Goal: Task Accomplishment & Management: Manage account settings

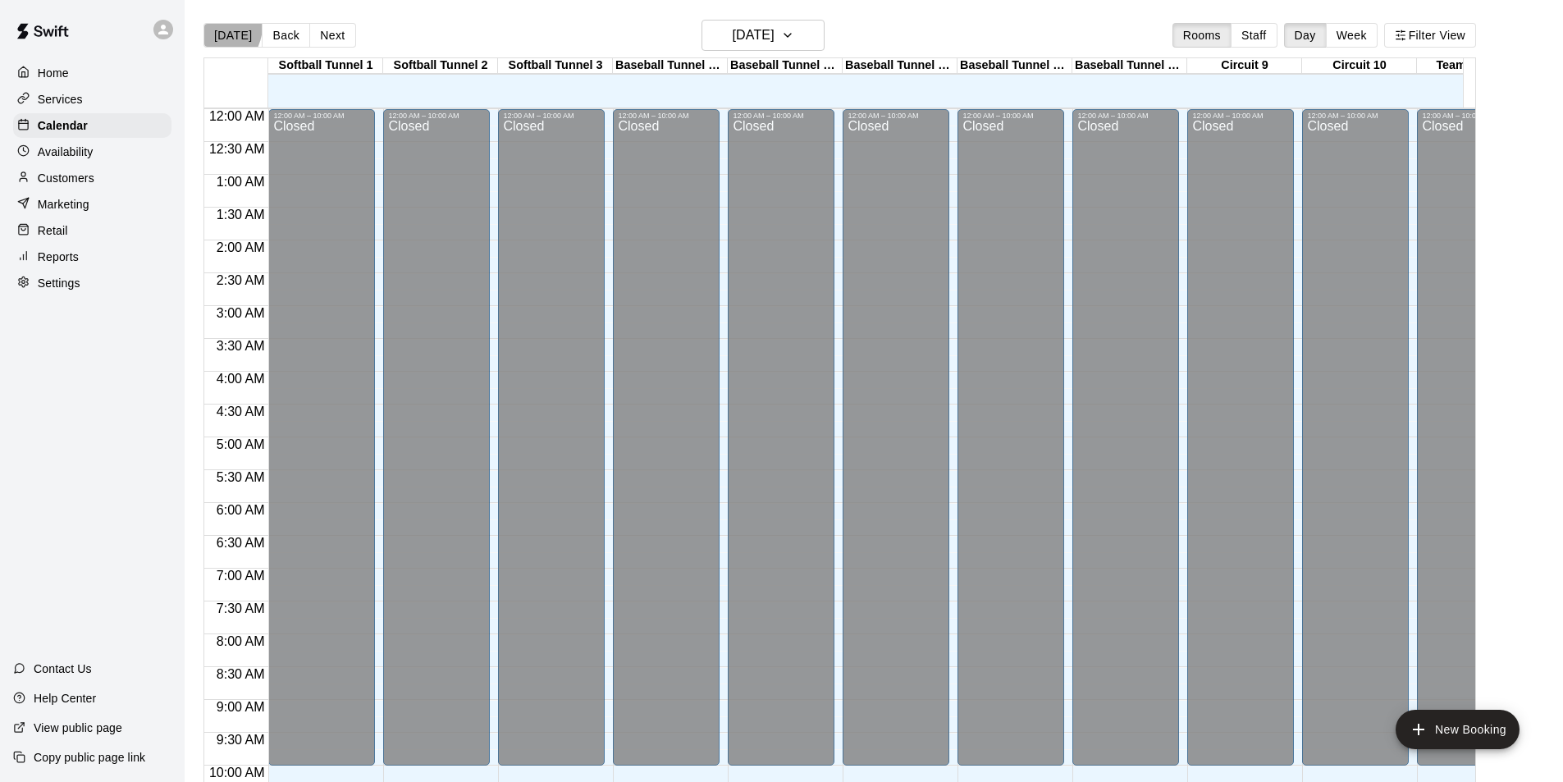
click at [209, 25] on button "[DATE]" at bounding box center [233, 35] width 59 height 25
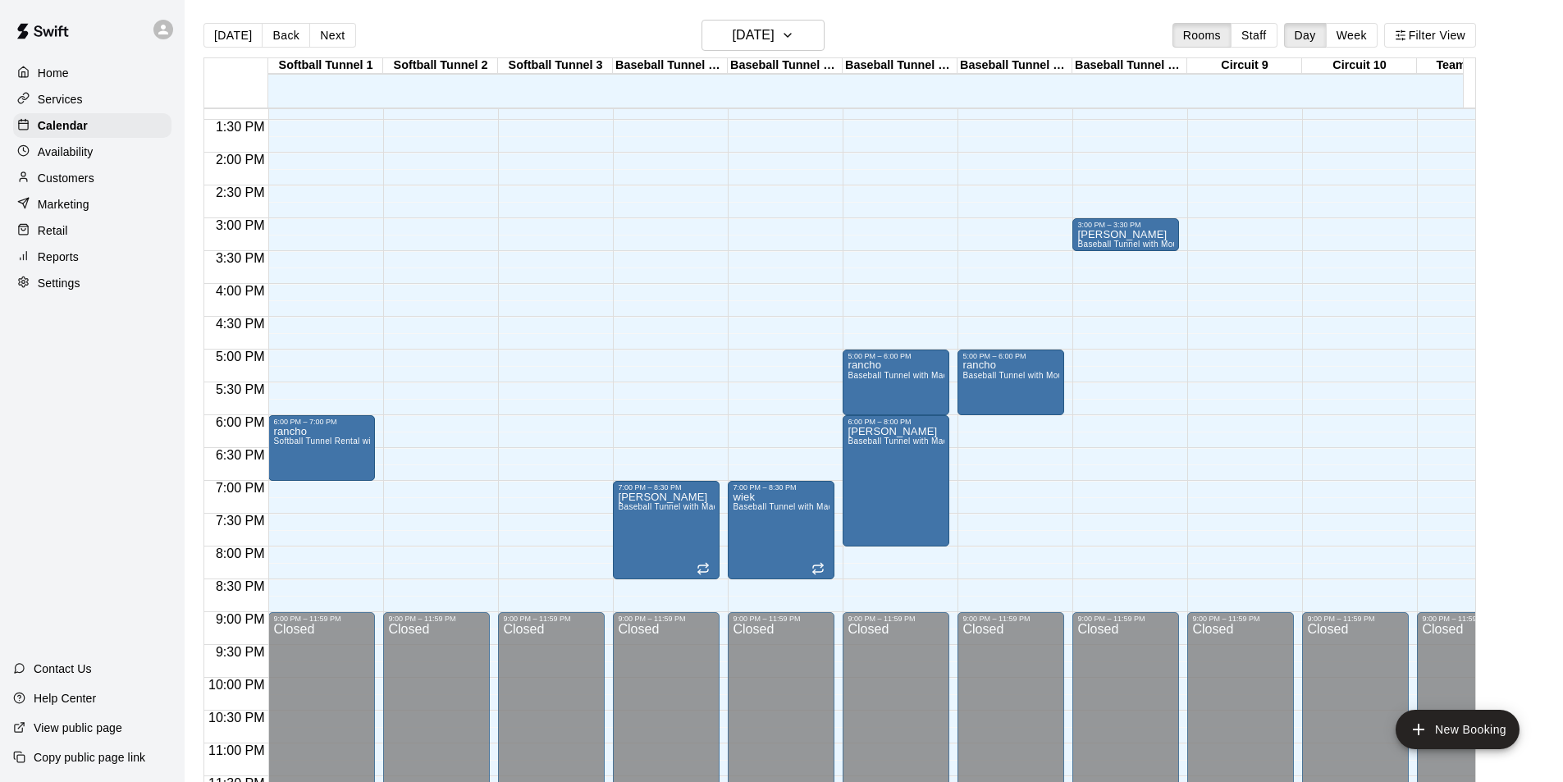
scroll to position [898, 0]
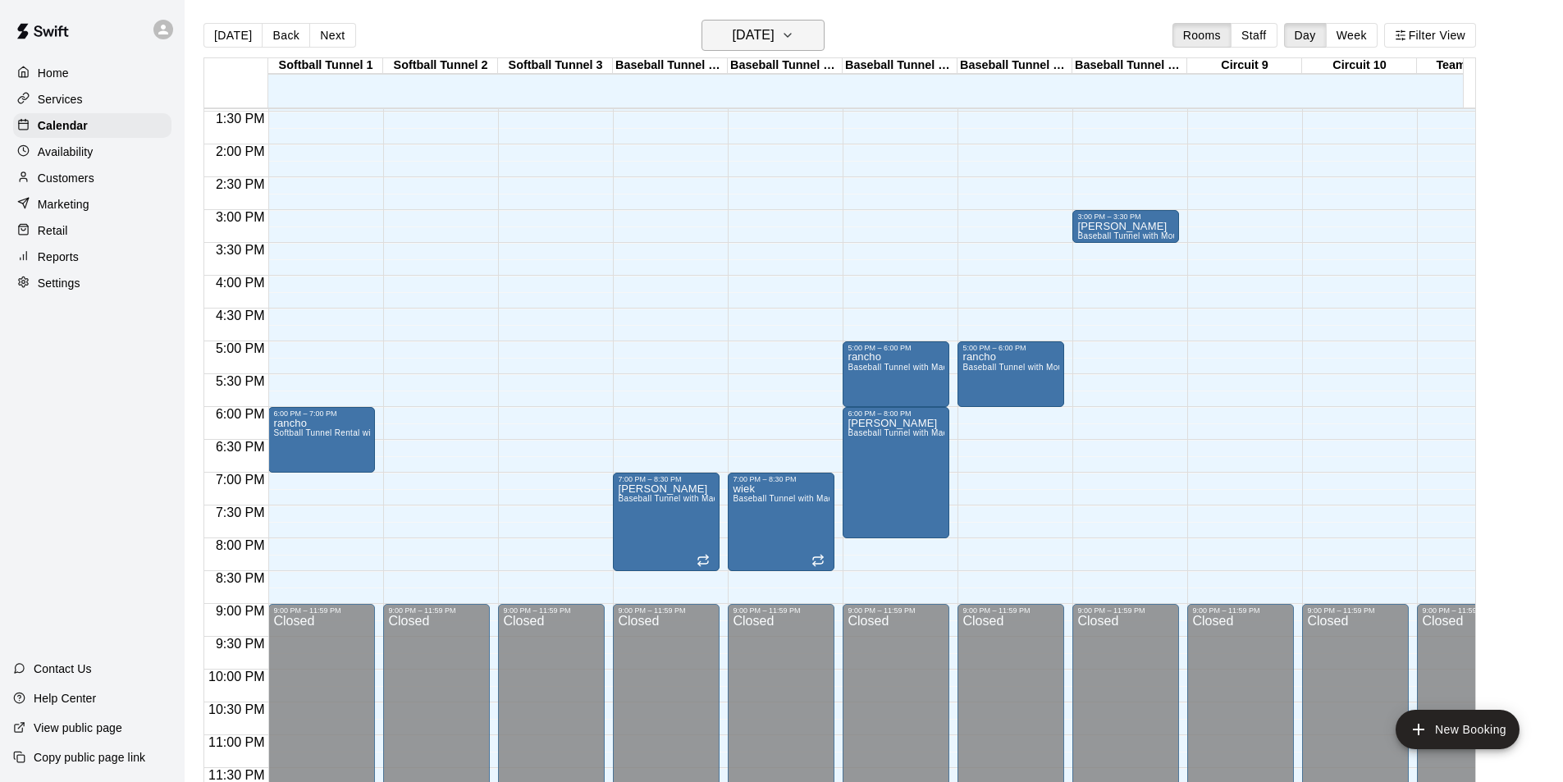
click at [733, 46] on h6 "[DATE]" at bounding box center [754, 35] width 42 height 23
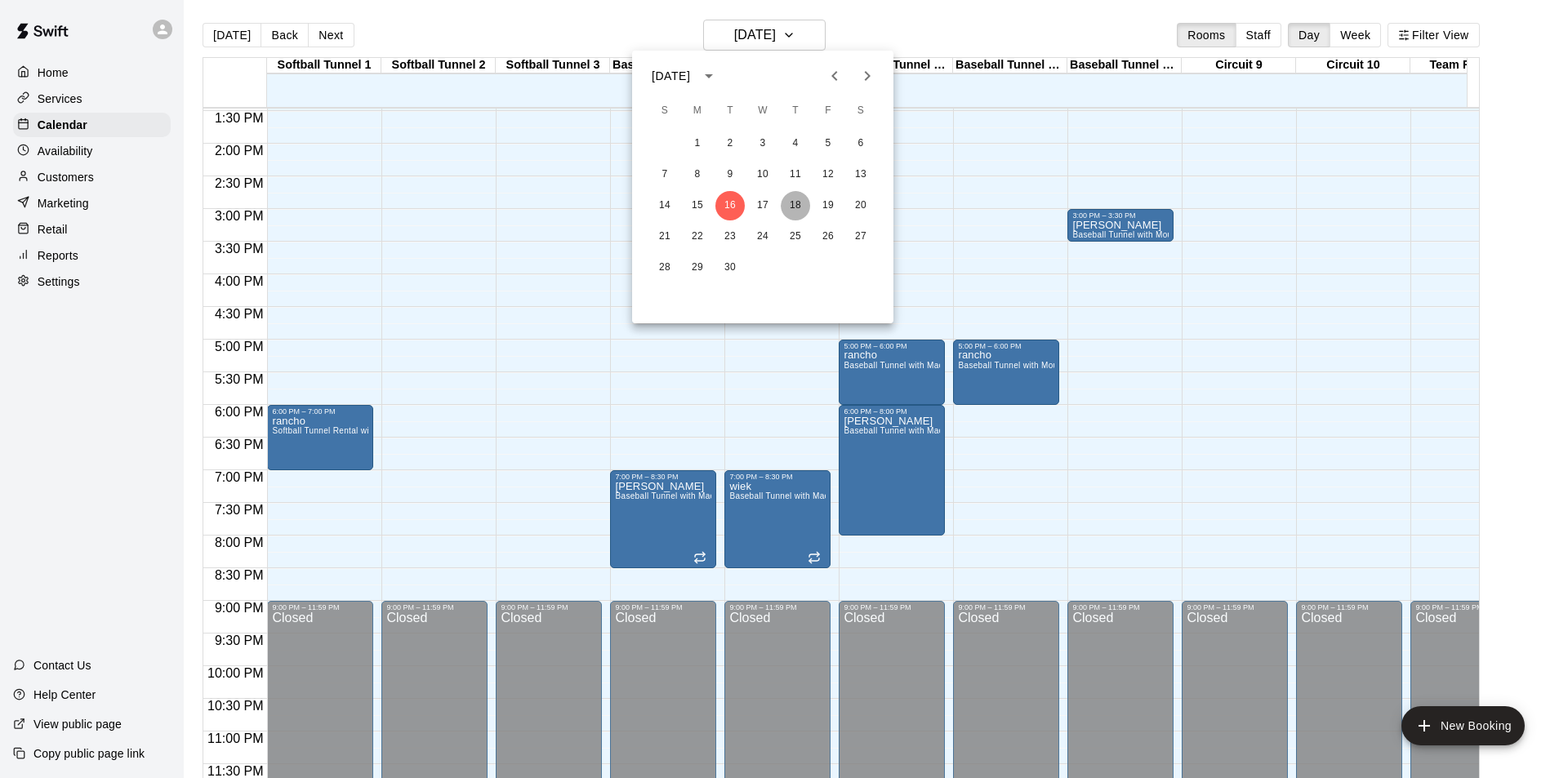
click at [806, 200] on button "18" at bounding box center [796, 206] width 30 height 30
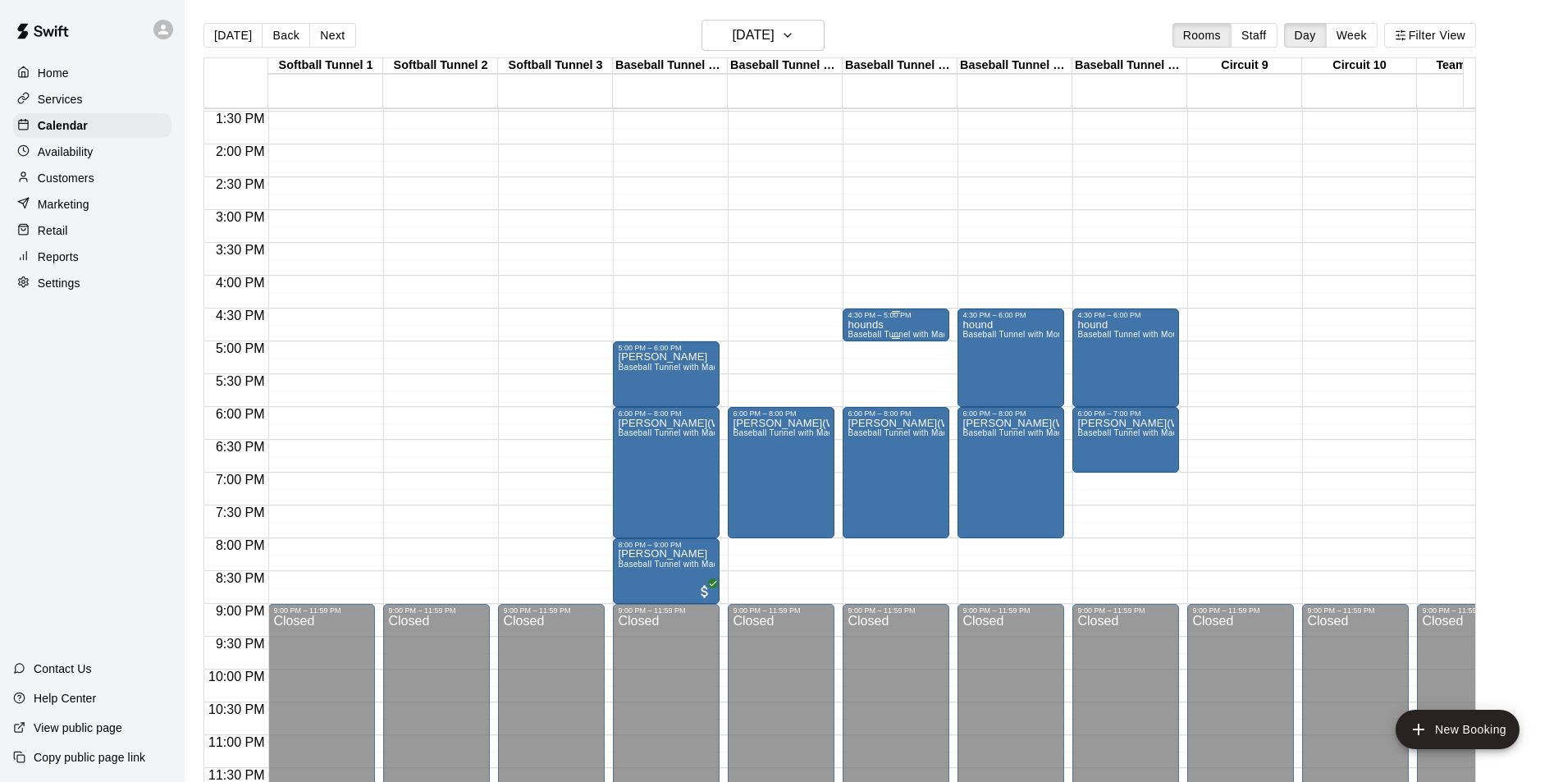
click at [915, 311] on div "4:30 PM – 5:00 PM" at bounding box center [896, 315] width 97 height 8
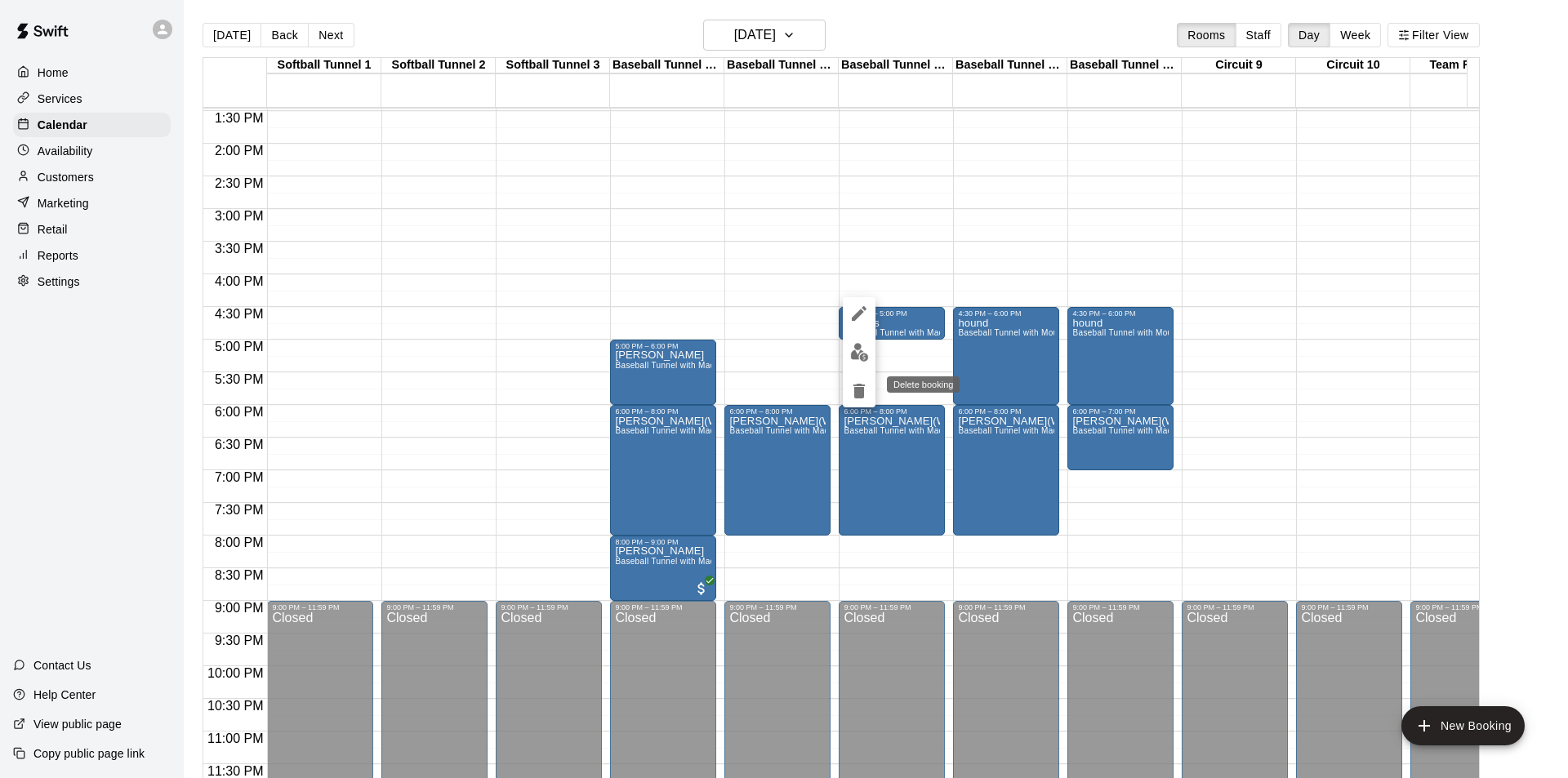
click at [861, 385] on icon "delete" at bounding box center [859, 391] width 11 height 15
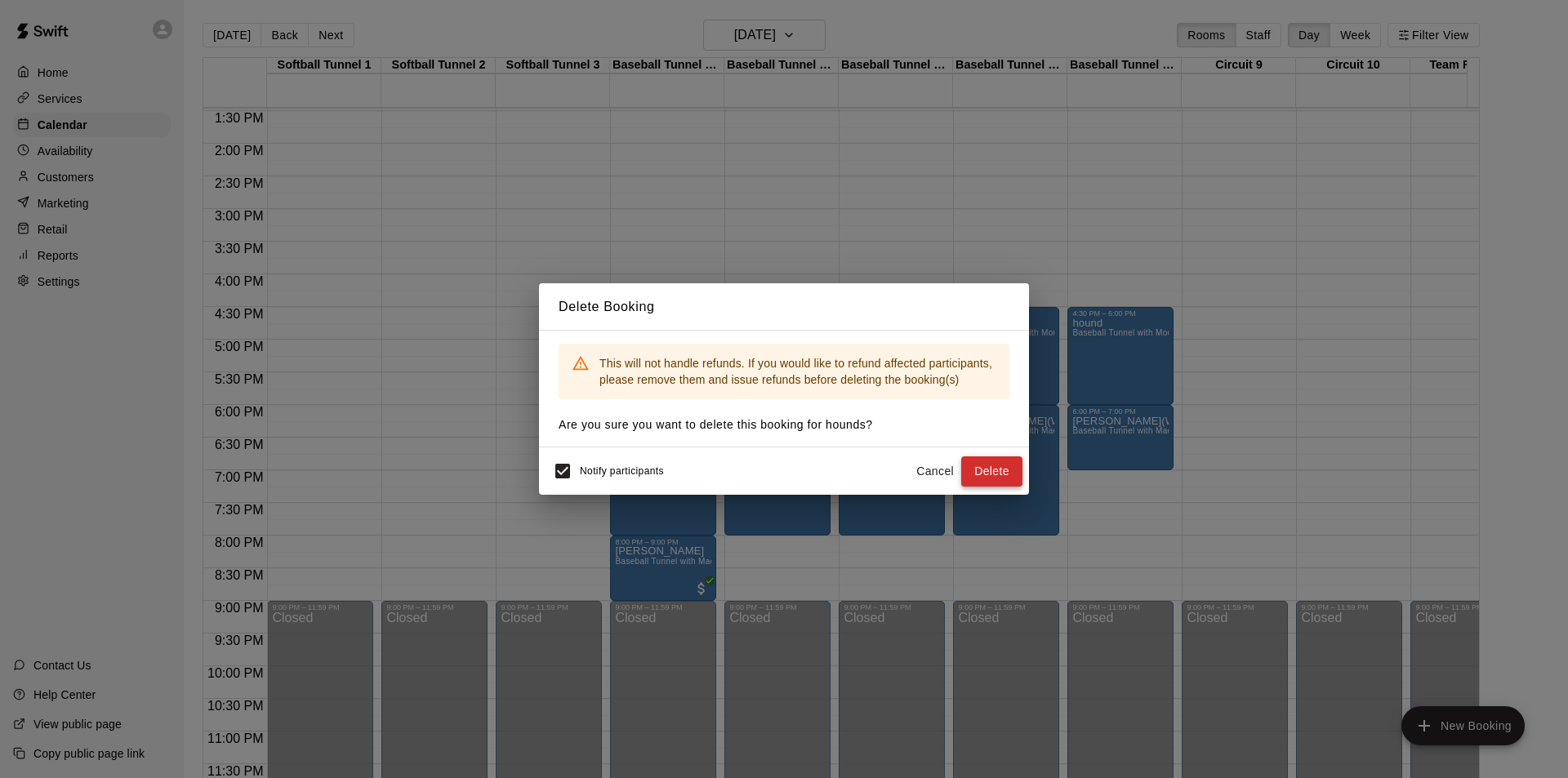
click at [994, 467] on button "Delete" at bounding box center [992, 472] width 62 height 30
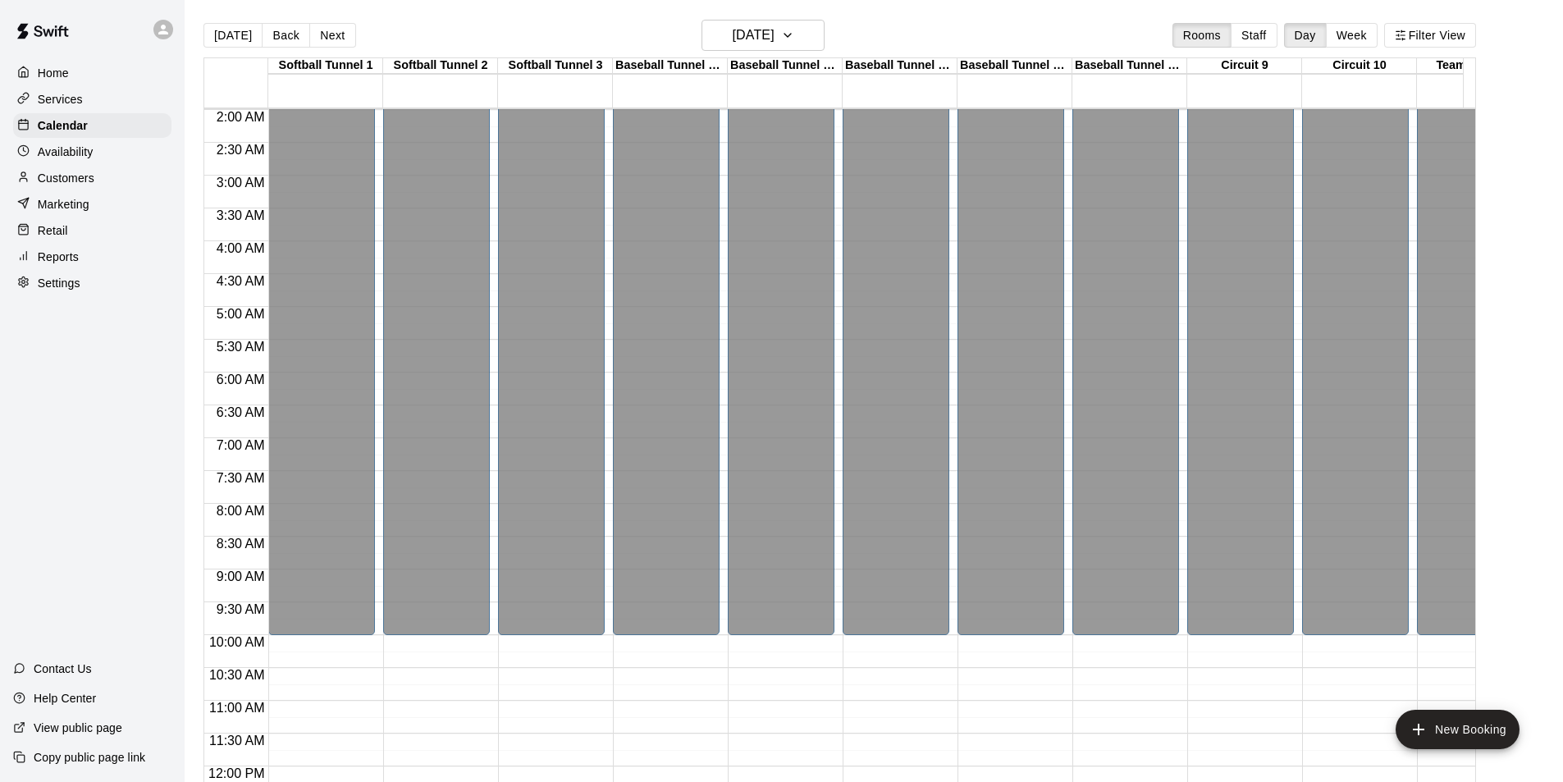
scroll to position [0, 0]
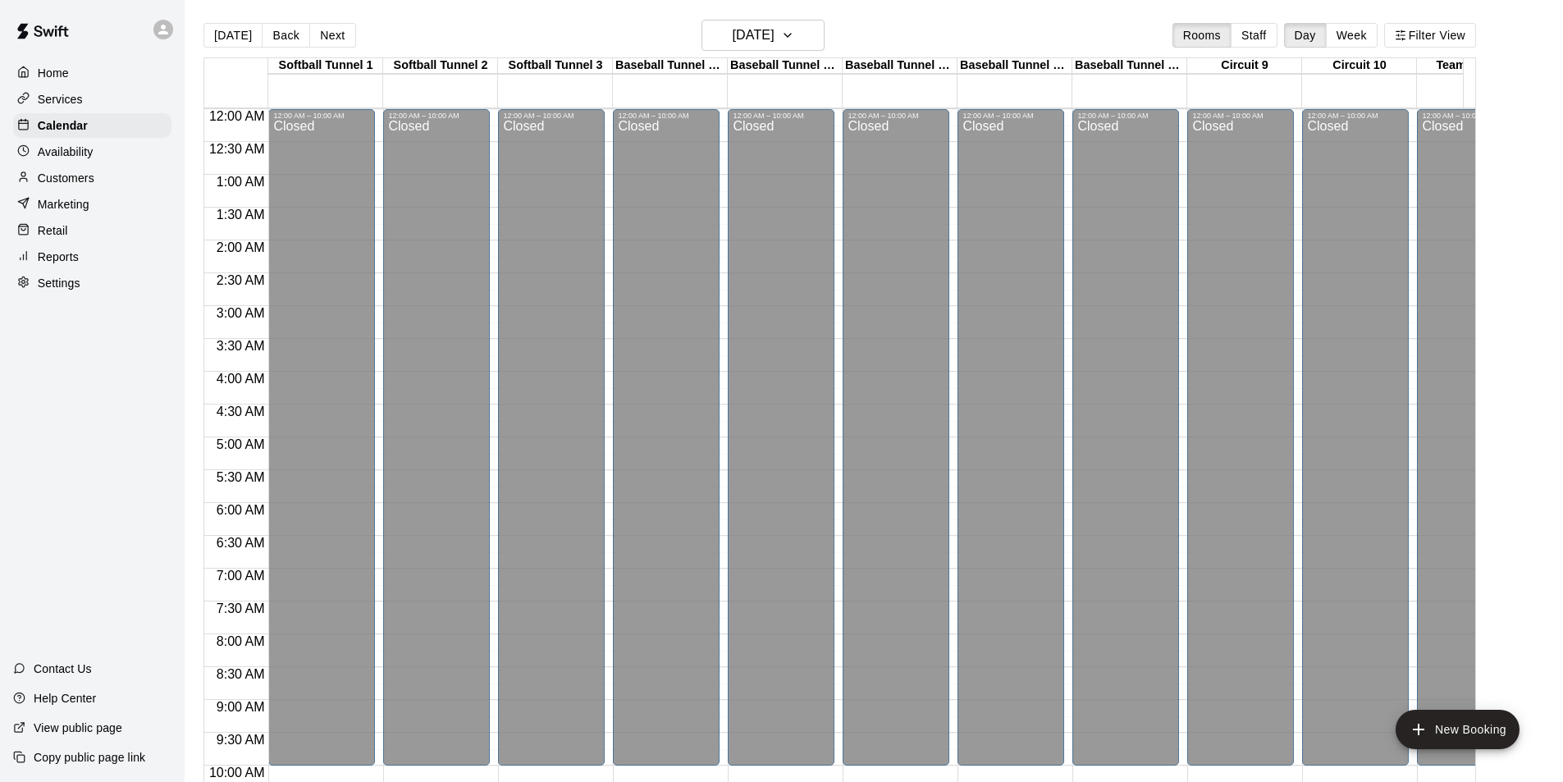
click at [73, 185] on p "Customers" at bounding box center [66, 178] width 57 height 16
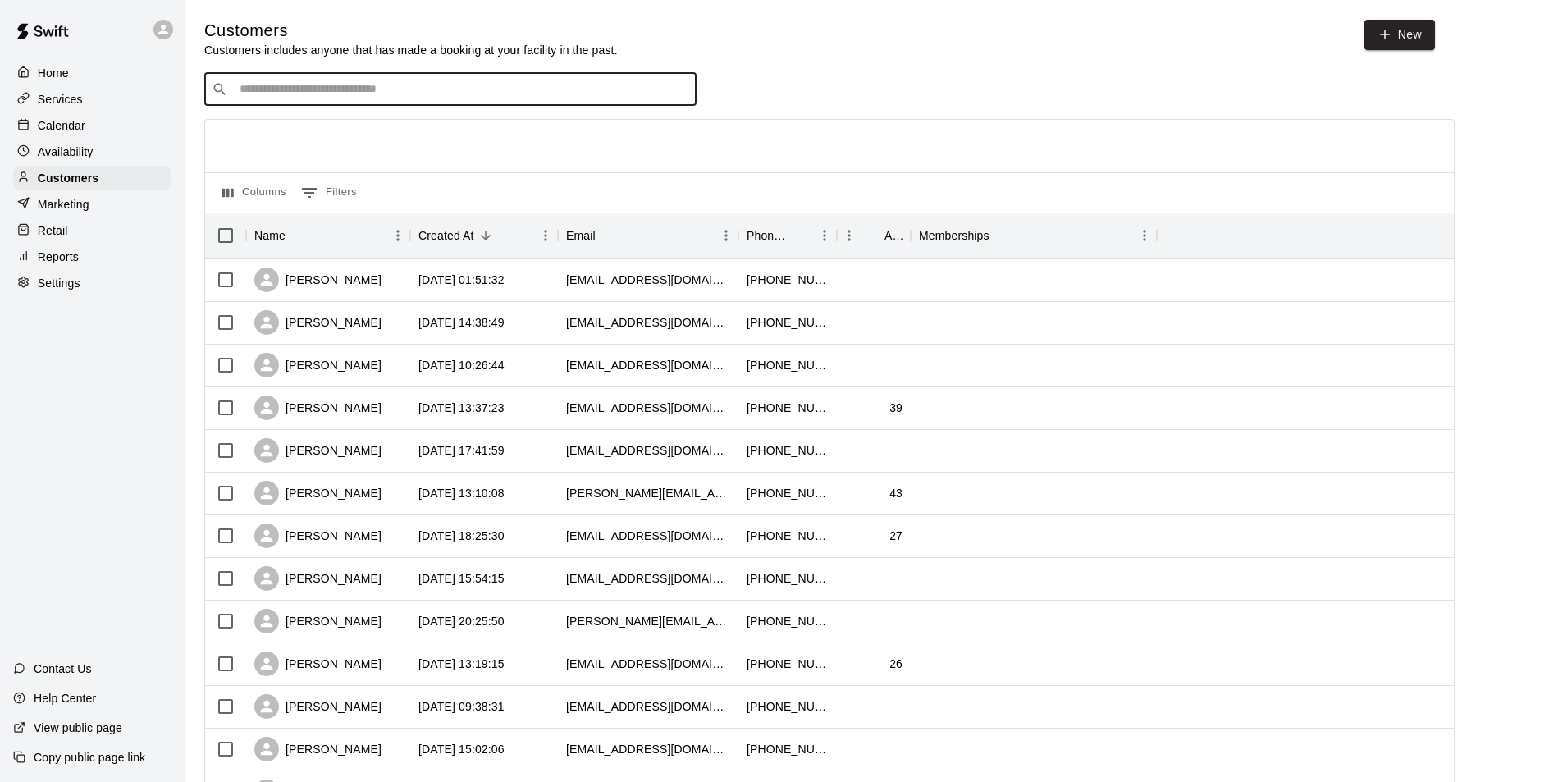
click at [335, 95] on input "Search customers by name or email" at bounding box center [462, 89] width 455 height 16
type input "******"
click at [295, 130] on p "[PERSON_NAME]" at bounding box center [300, 125] width 100 height 17
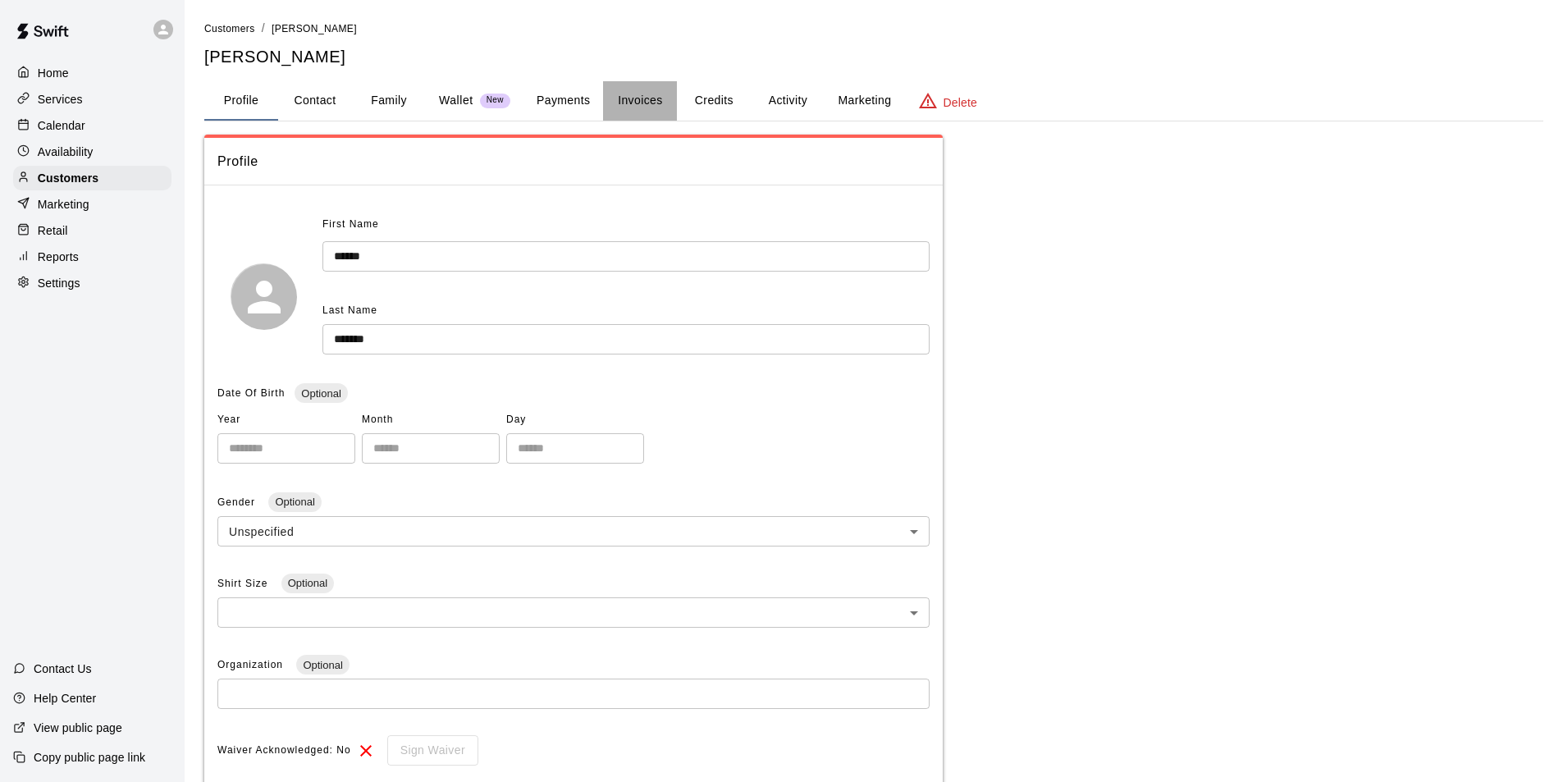
click at [635, 98] on button "Invoices" at bounding box center [640, 100] width 74 height 39
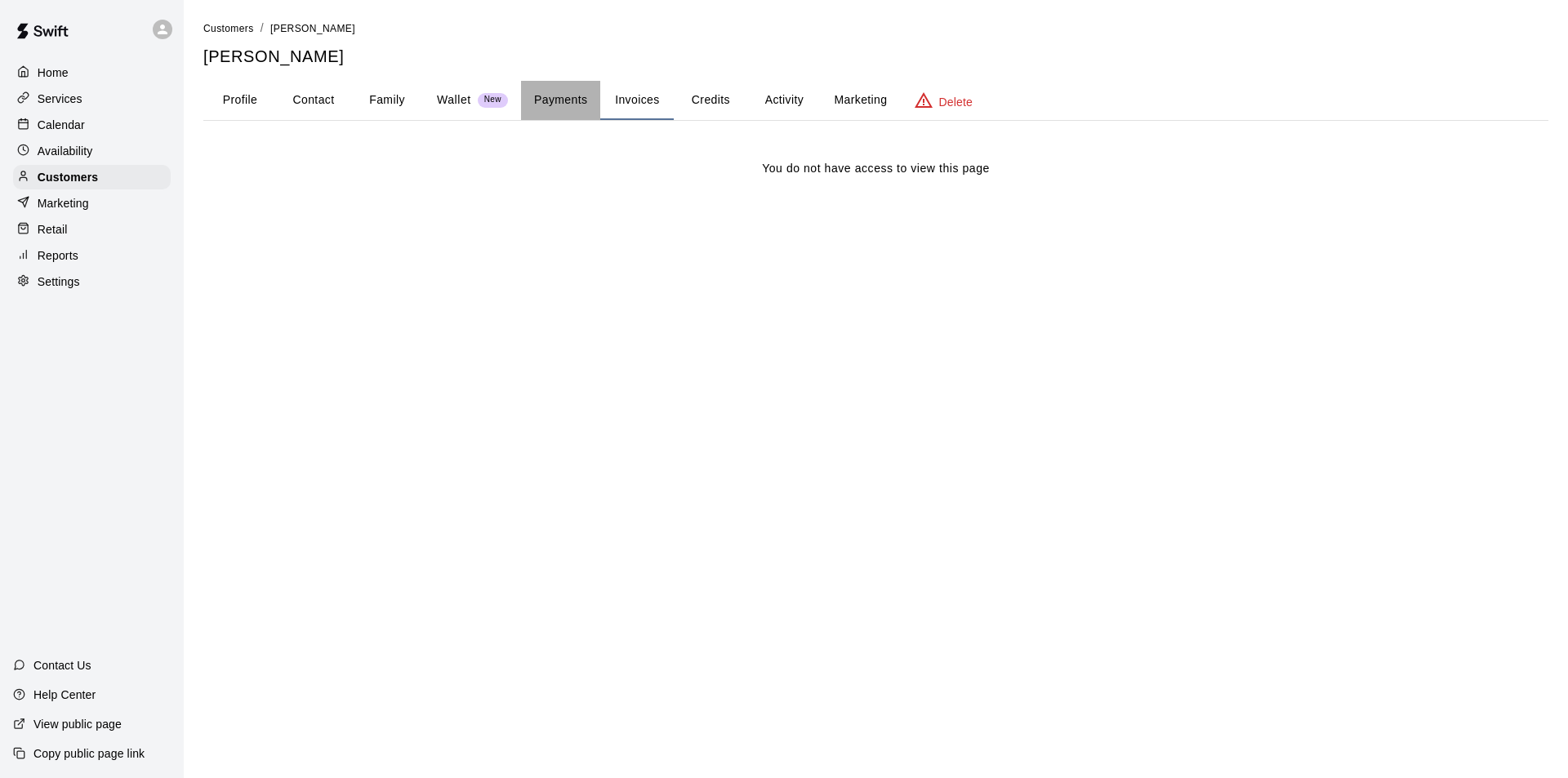
click at [576, 97] on button "Payments" at bounding box center [561, 99] width 80 height 39
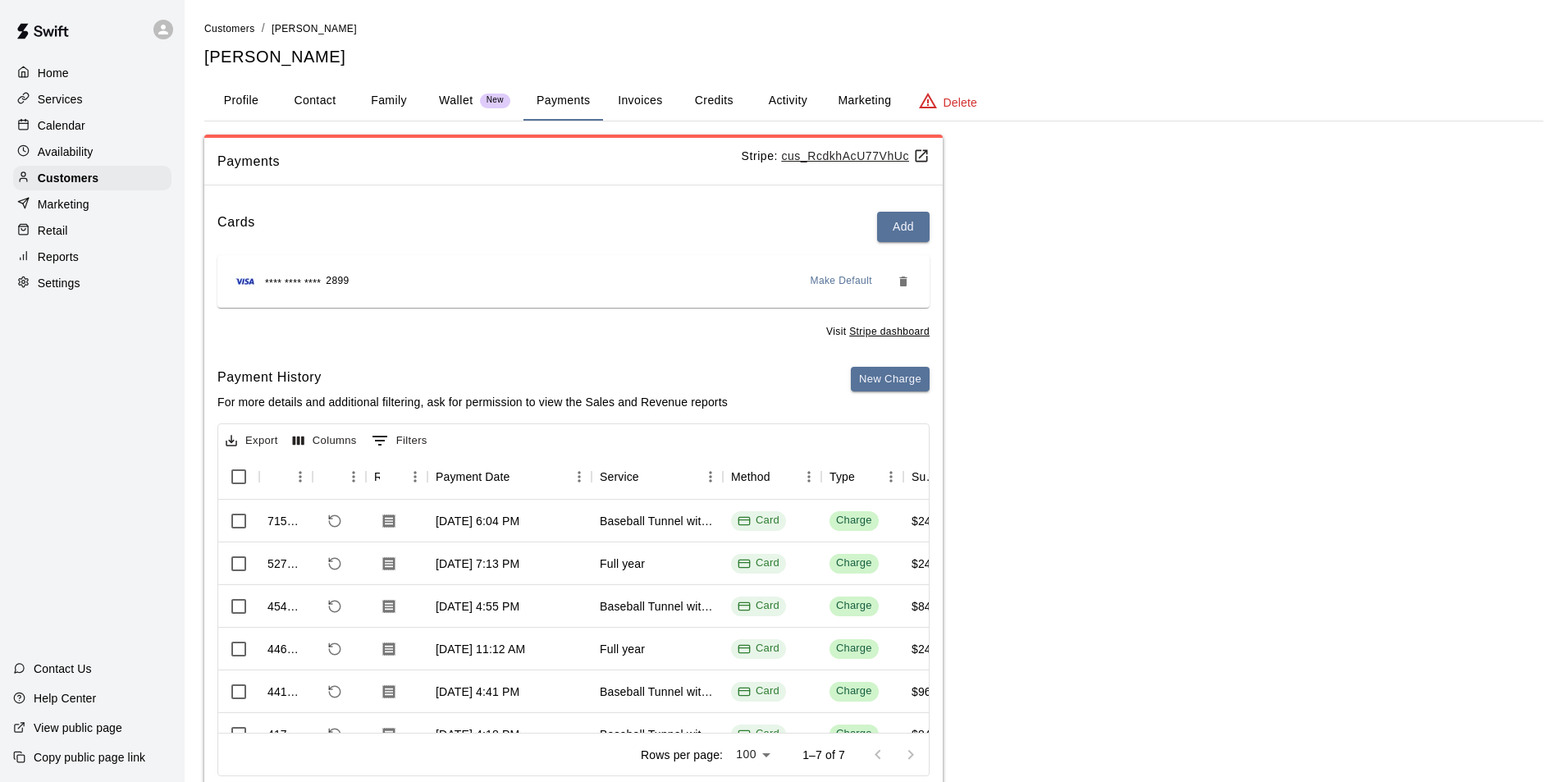
click at [57, 124] on p "Calendar" at bounding box center [62, 125] width 48 height 16
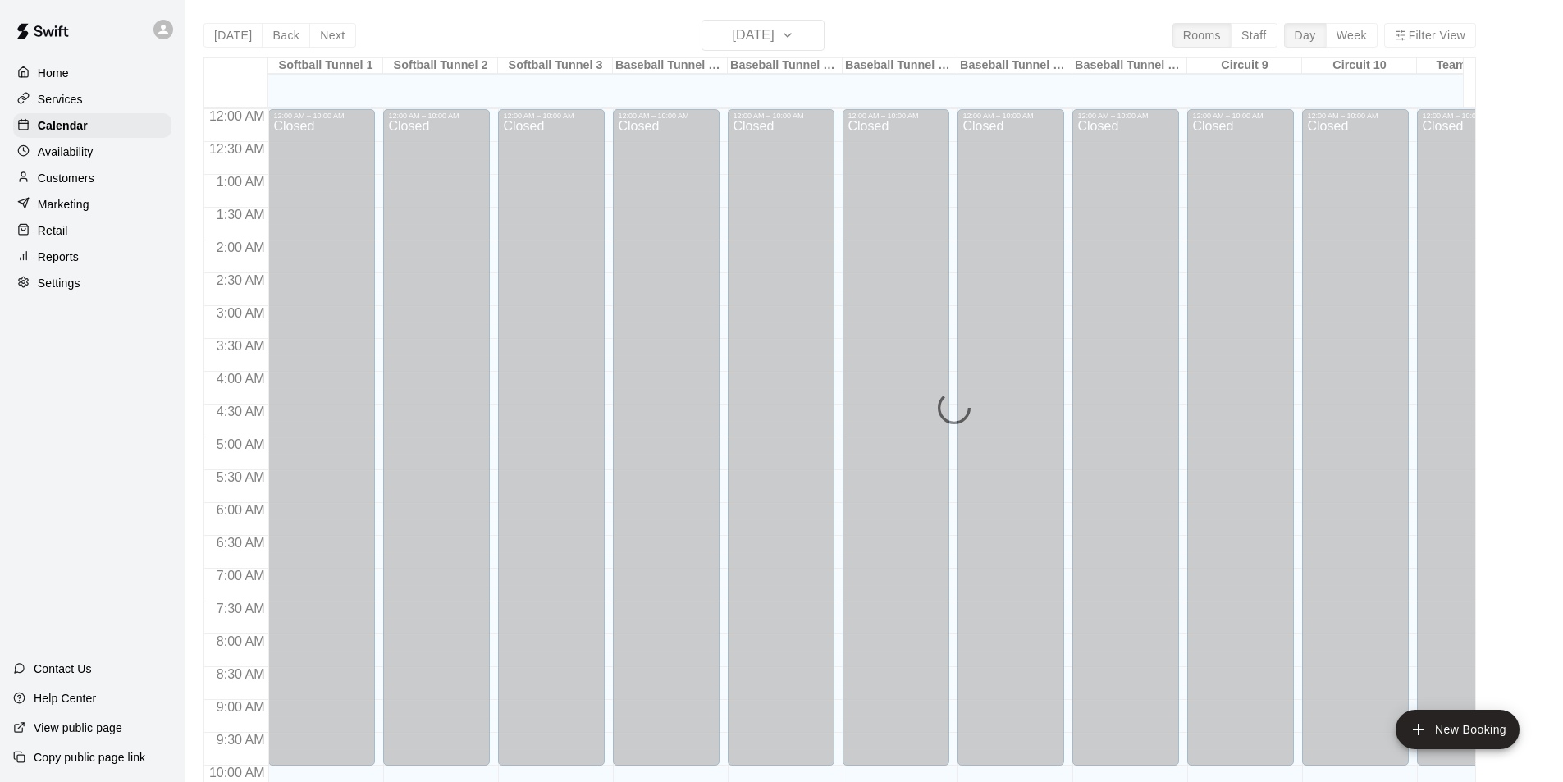
scroll to position [722, 0]
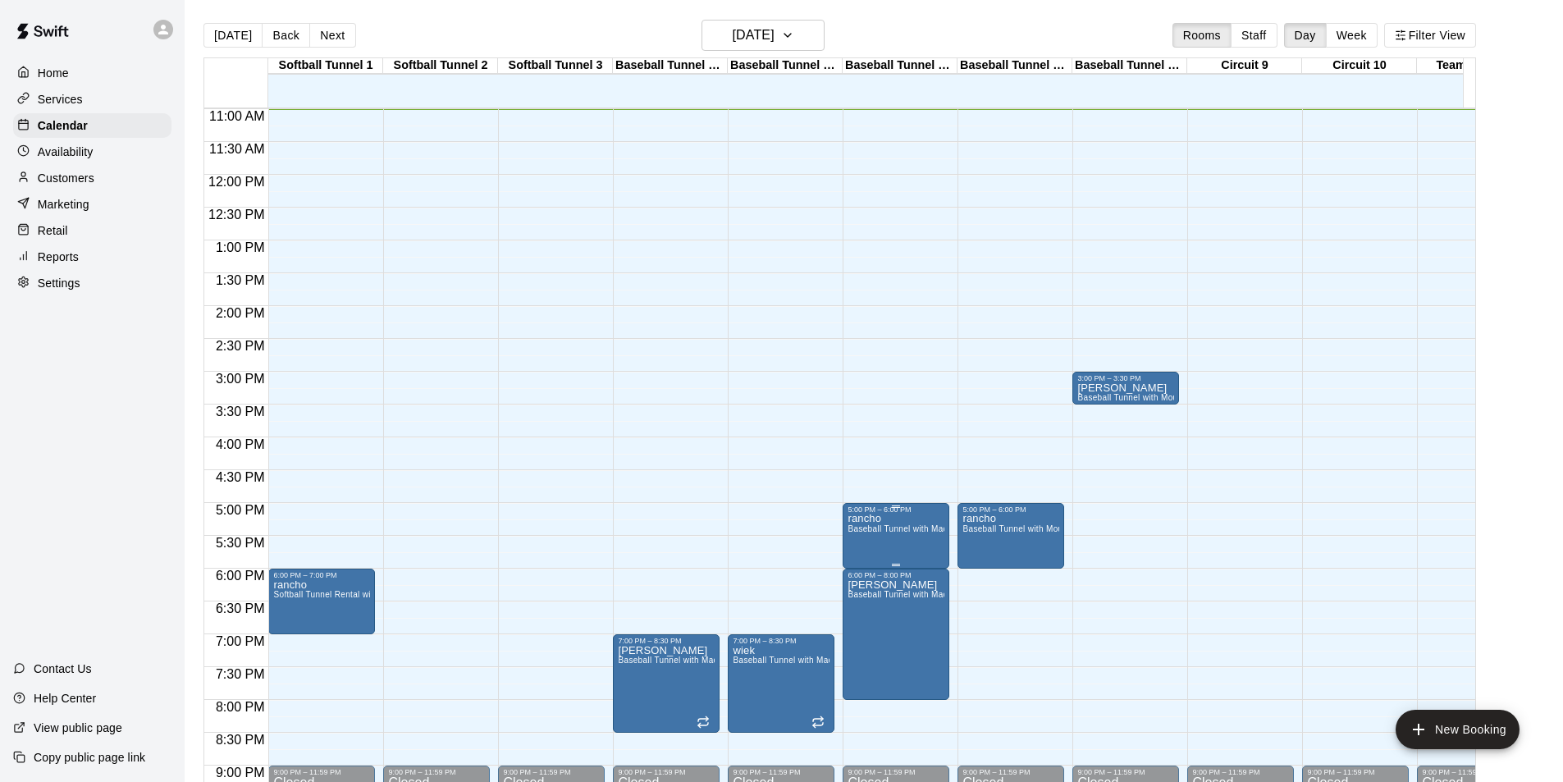
click at [887, 533] on span "Baseball Tunnel with Machine" at bounding box center [906, 528] width 117 height 9
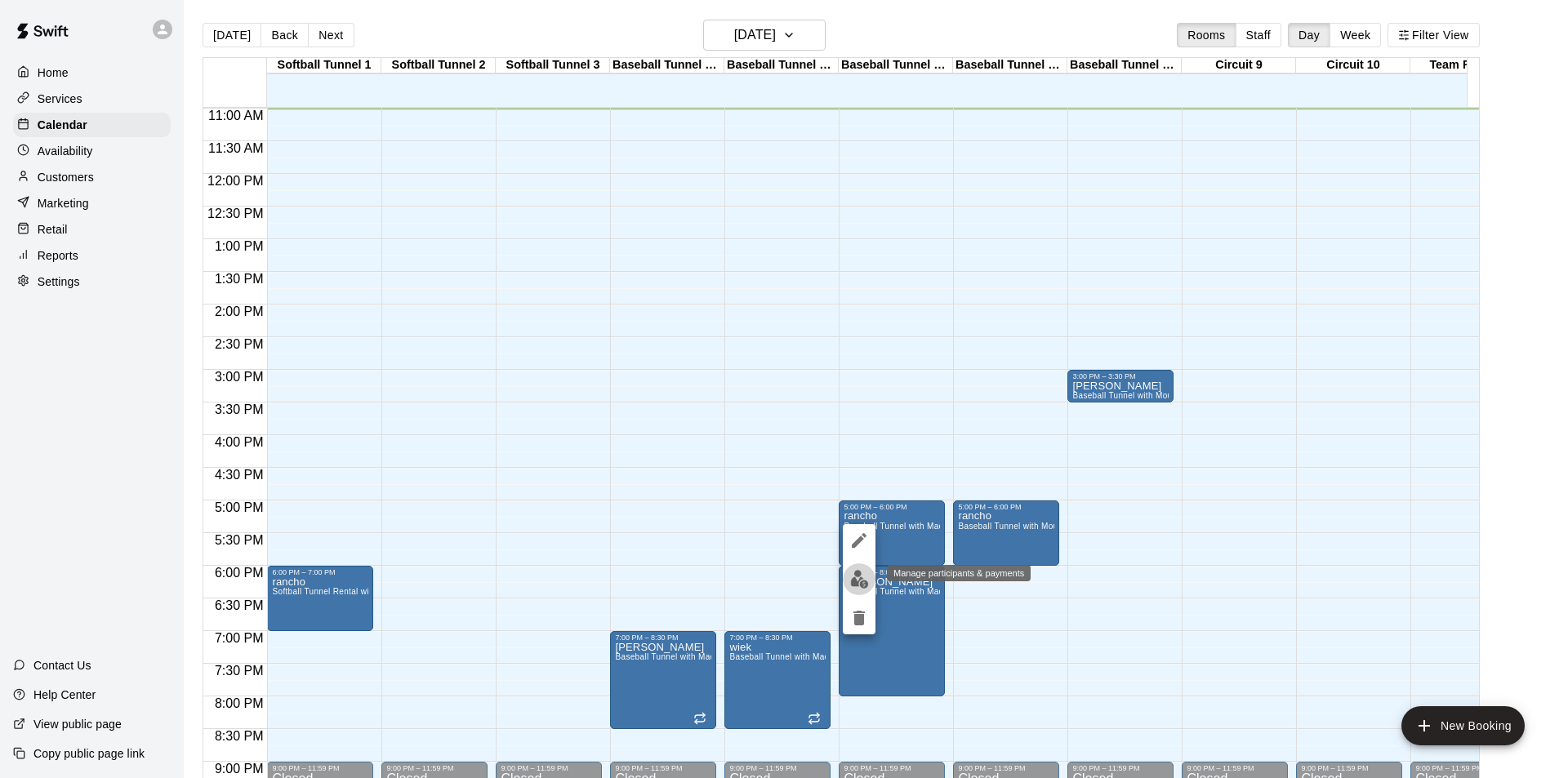
click at [862, 579] on img "edit" at bounding box center [859, 579] width 19 height 19
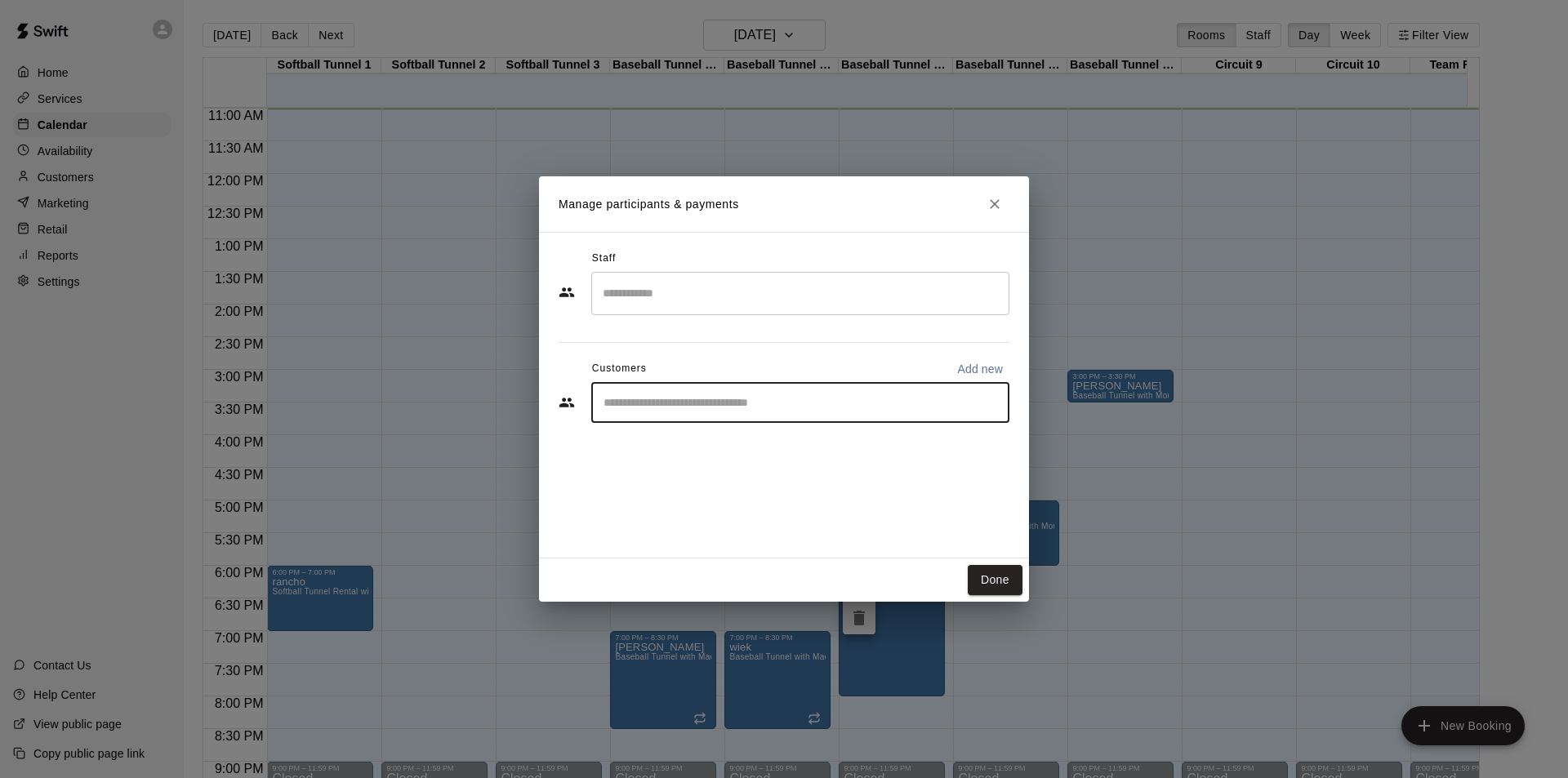
click at [686, 397] on input "Start typing to search customers..." at bounding box center [800, 402] width 403 height 16
type input "*"
type input "******"
click at [745, 455] on span "[EMAIL_ADDRESS][DOMAIN_NAME]" at bounding box center [724, 458] width 175 height 11
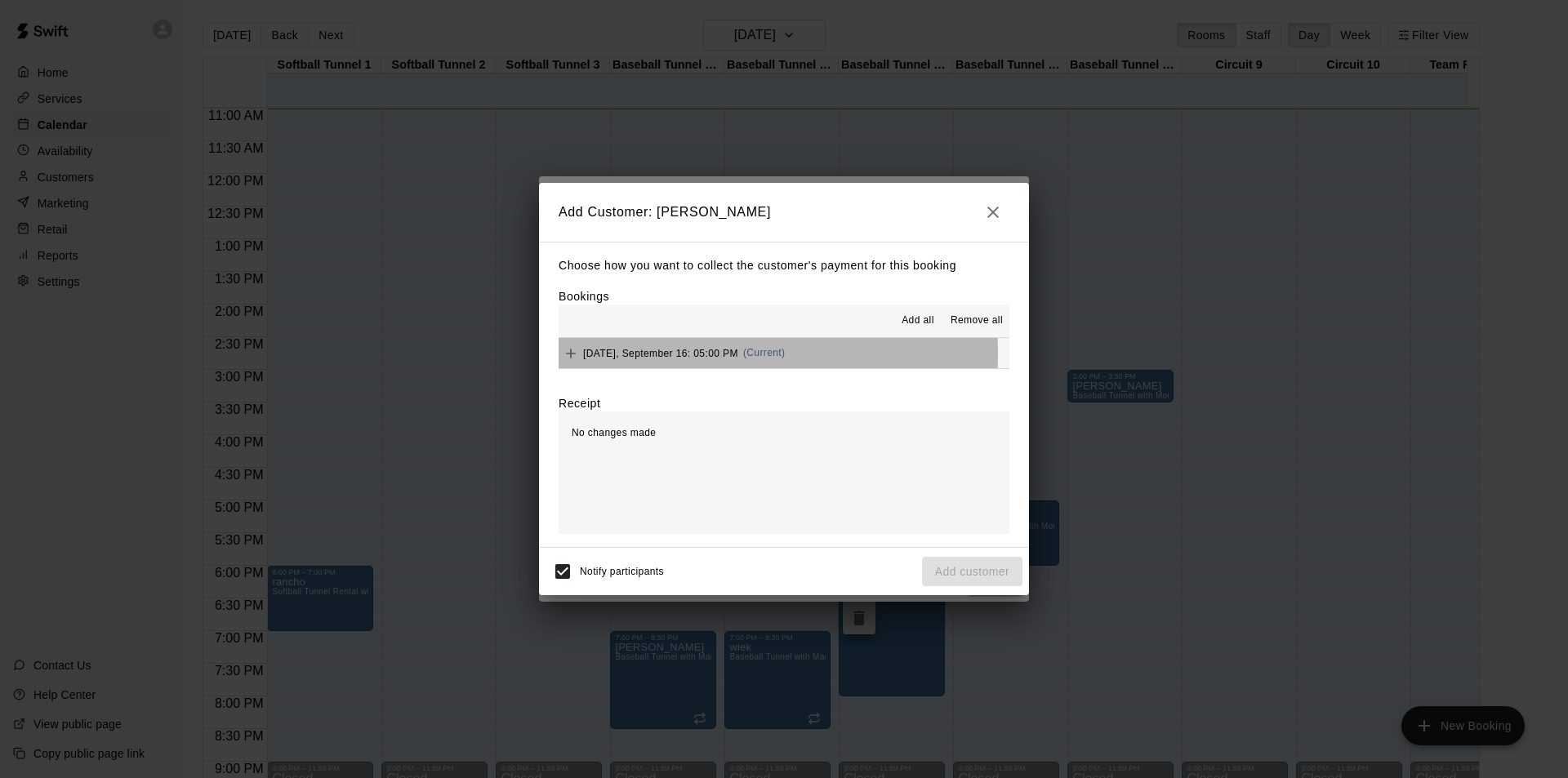
click at [662, 355] on span "[DATE], September 16: 05:00 PM" at bounding box center [661, 352] width 155 height 11
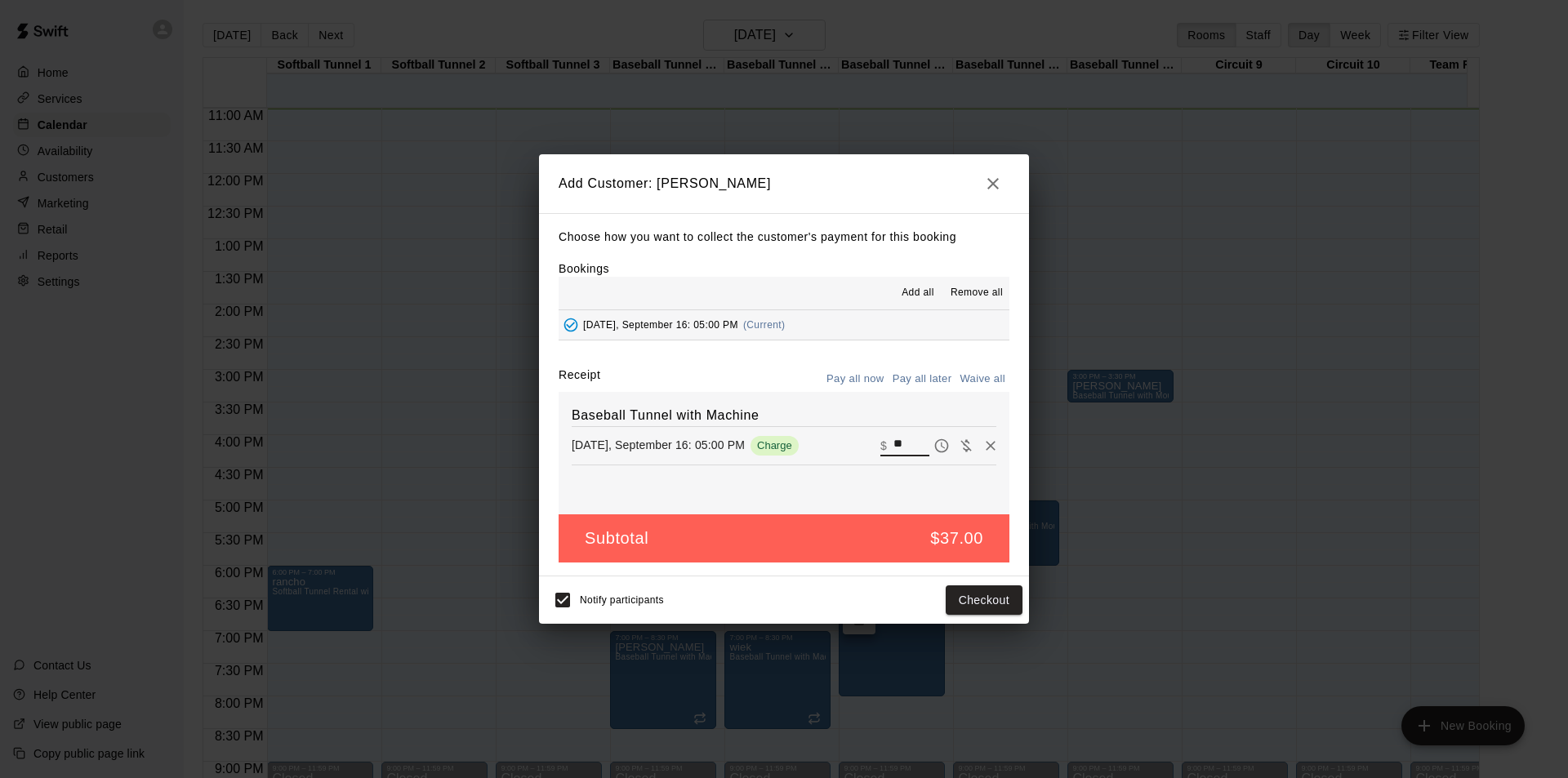
drag, startPoint x: 903, startPoint y: 440, endPoint x: 862, endPoint y: 440, distance: 41.0
click at [862, 440] on div "[DATE], September 16: 05:00 PM Charge ​ $ **" at bounding box center [783, 446] width 425 height 25
type input "*****"
click at [973, 599] on button "Checkout" at bounding box center [983, 600] width 77 height 30
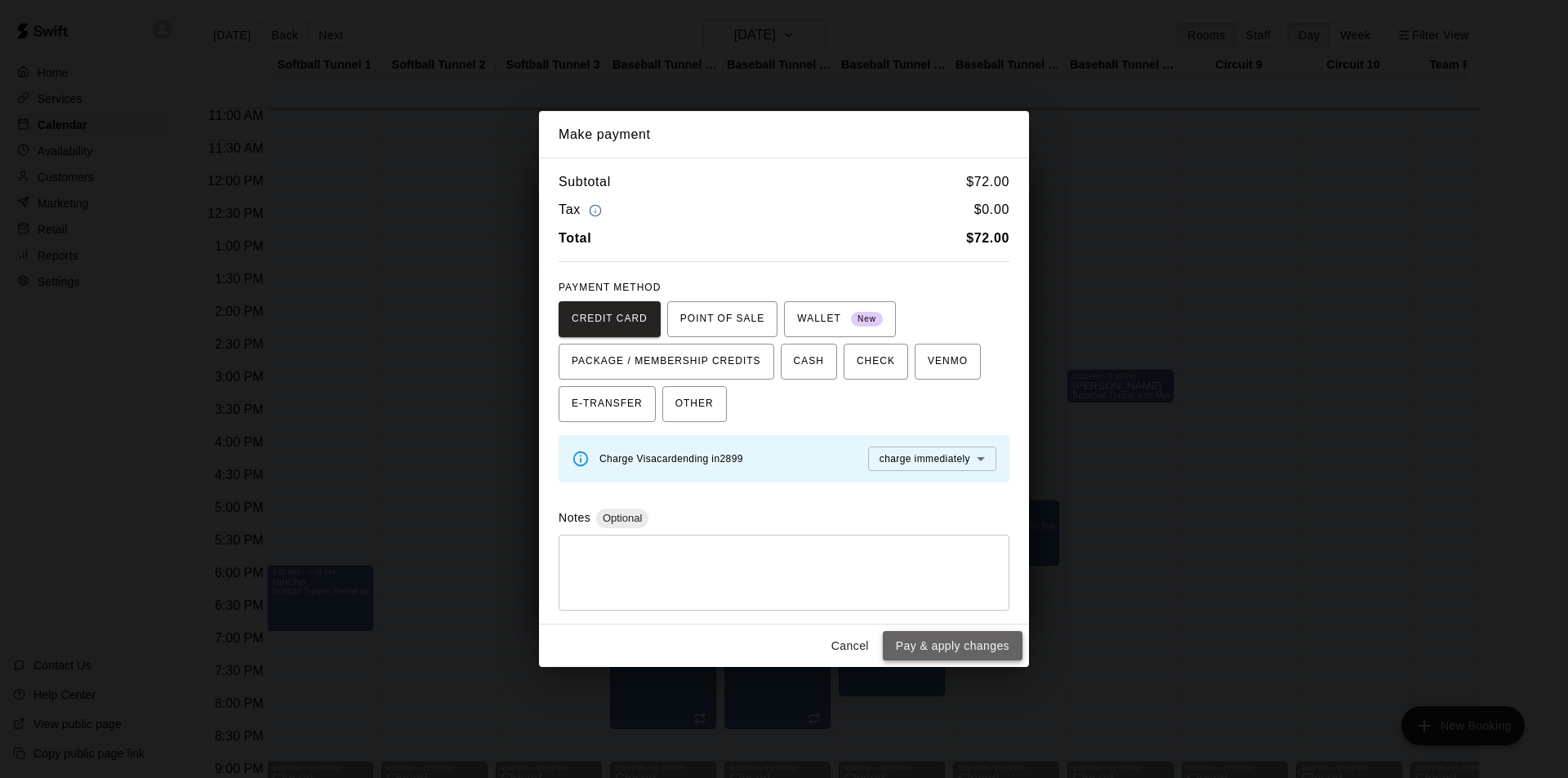
click at [986, 645] on button "Pay & apply changes" at bounding box center [952, 646] width 139 height 30
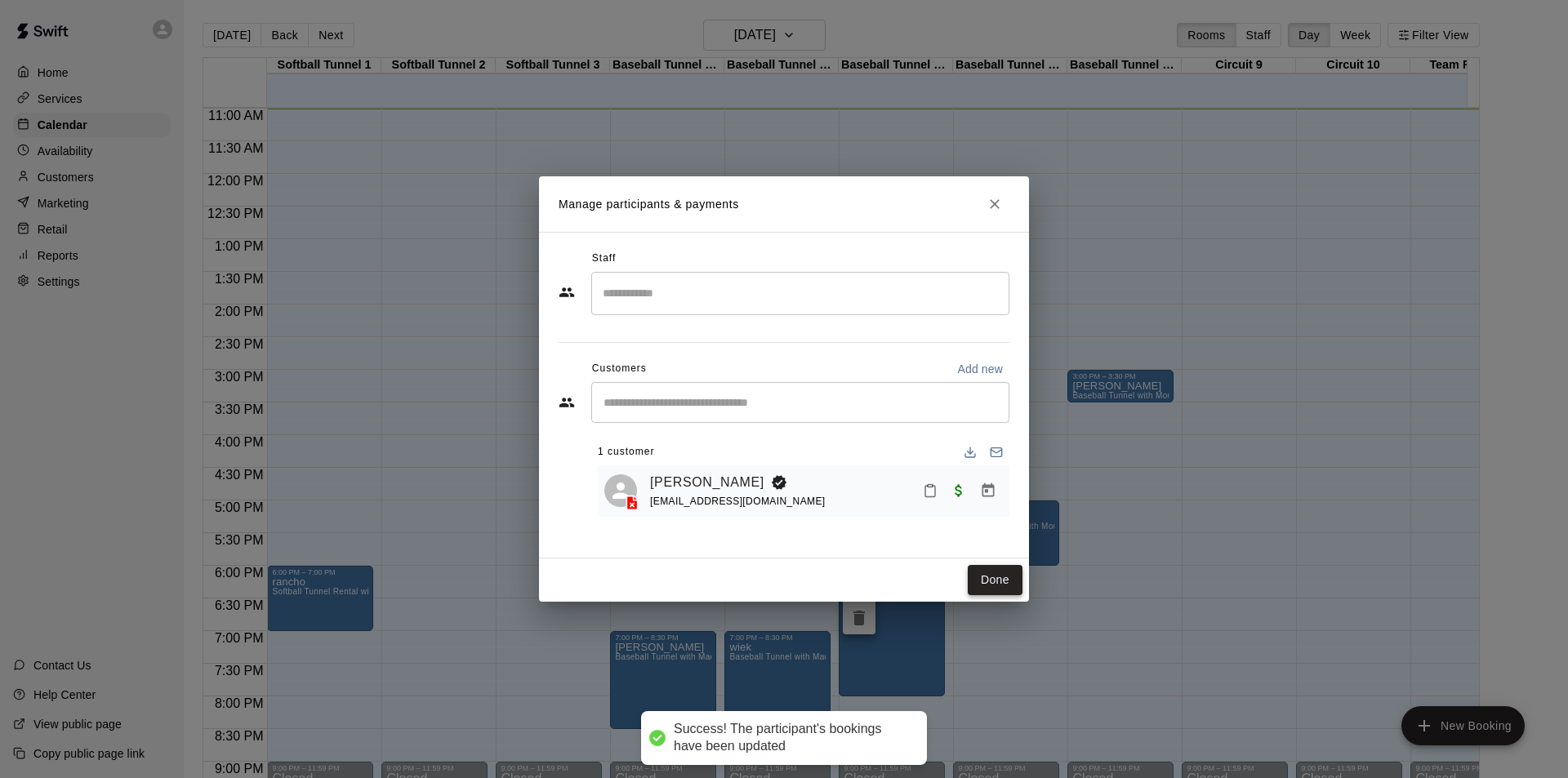
click at [986, 578] on button "Done" at bounding box center [994, 580] width 55 height 30
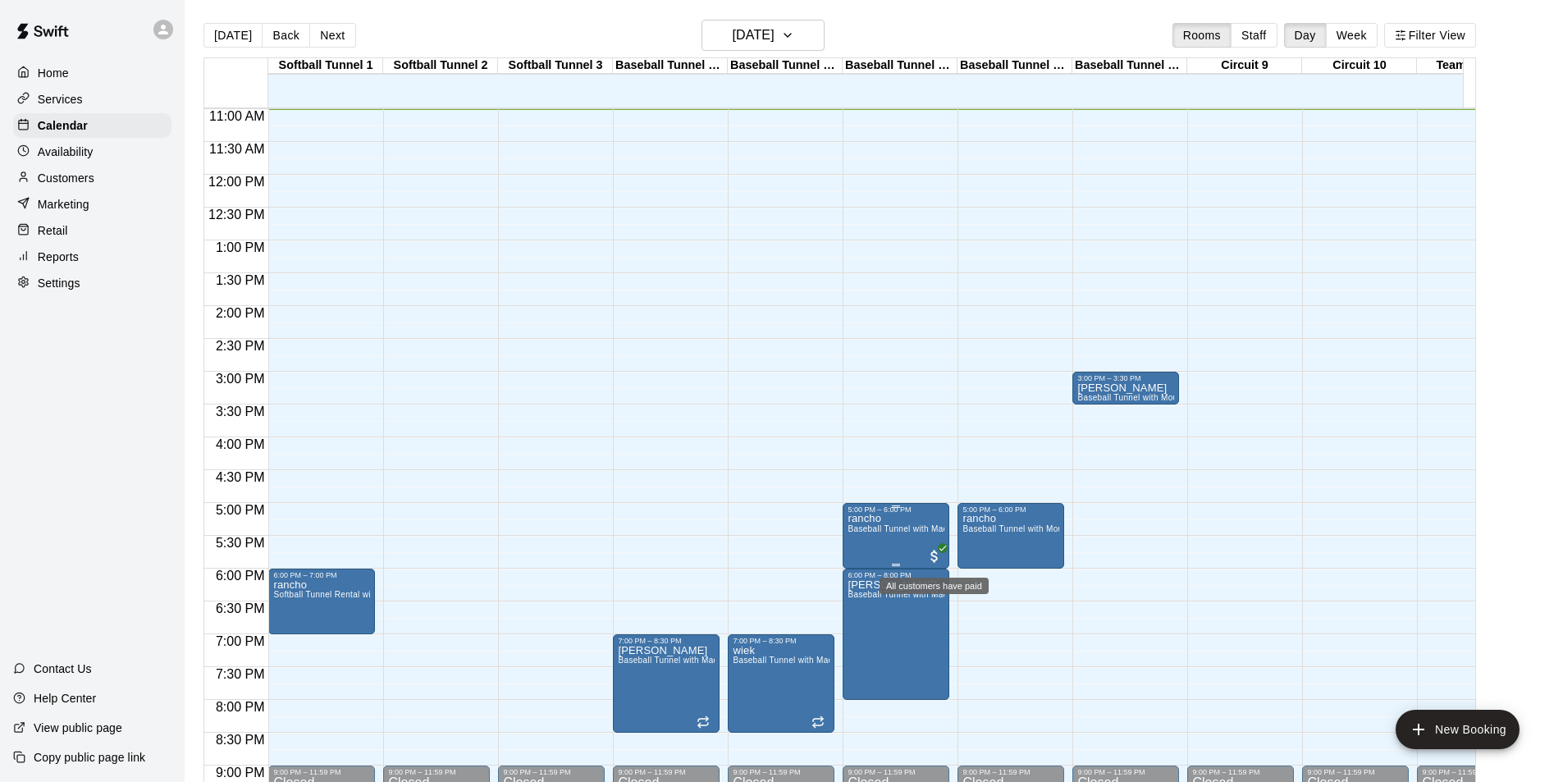
click at [931, 551] on span "All customers have paid" at bounding box center [935, 556] width 16 height 16
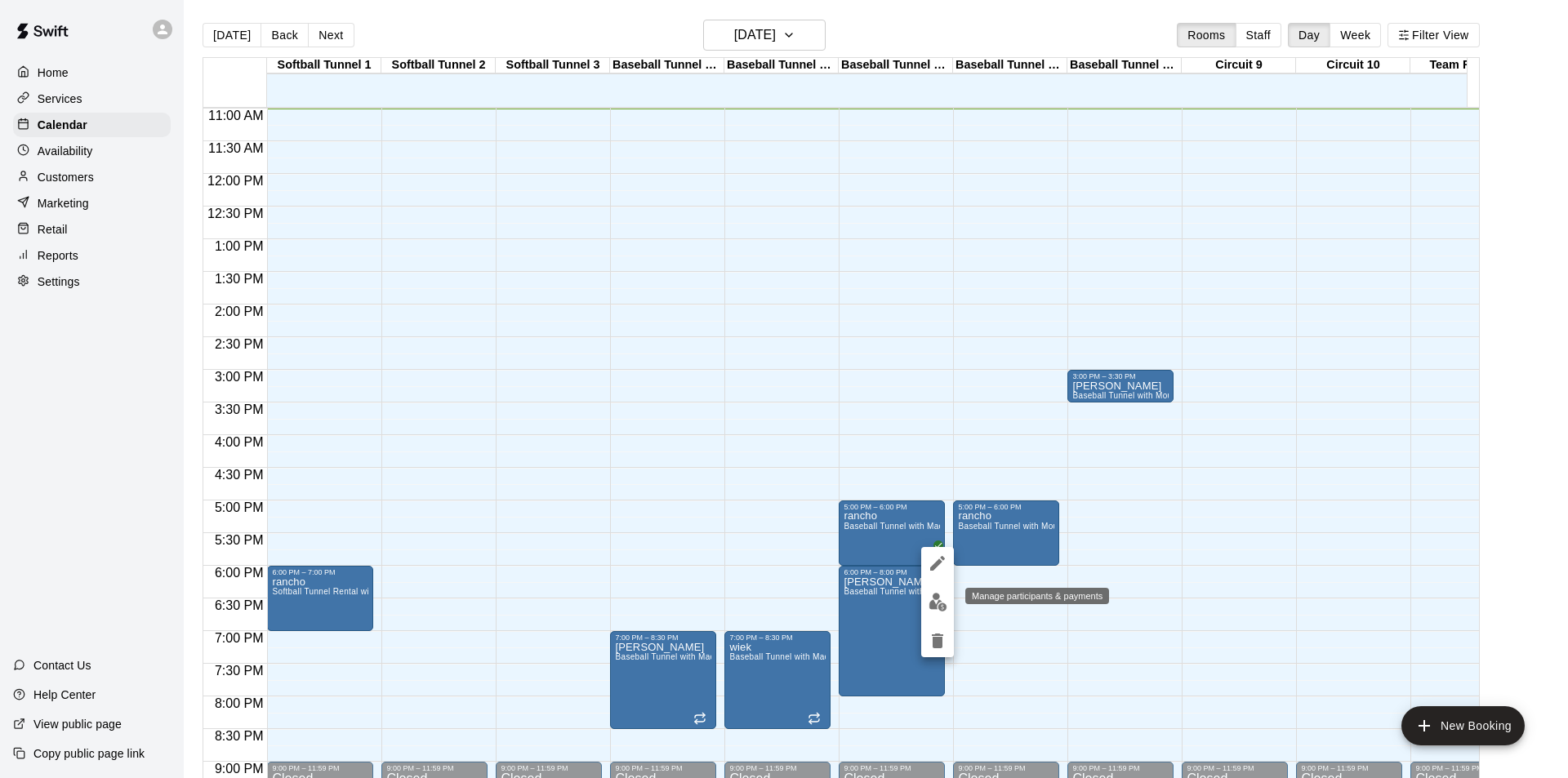
click at [928, 603] on img "edit" at bounding box center [937, 602] width 19 height 19
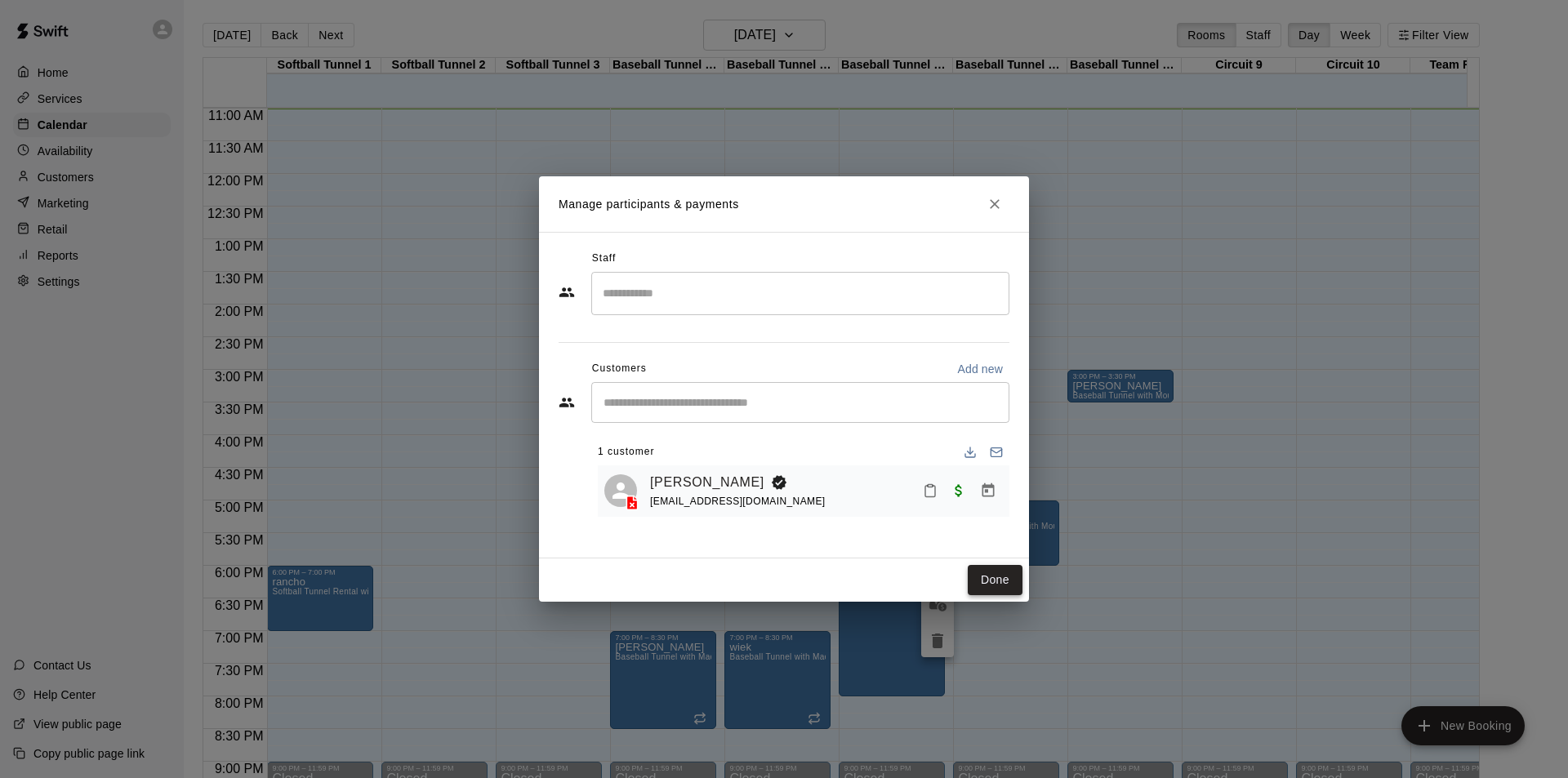
click at [988, 572] on button "Done" at bounding box center [994, 580] width 55 height 30
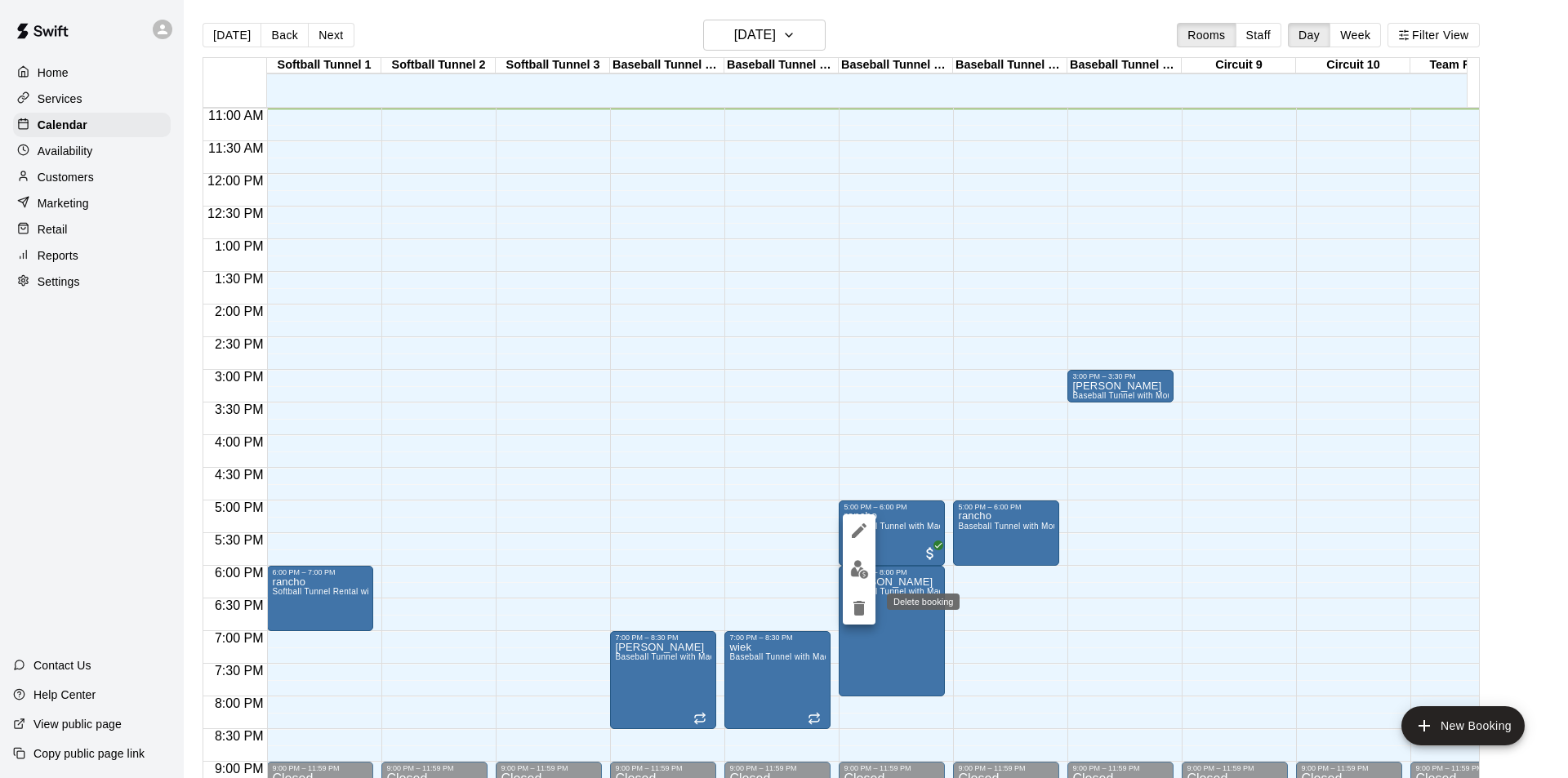
click at [860, 599] on icon "delete" at bounding box center [859, 609] width 20 height 20
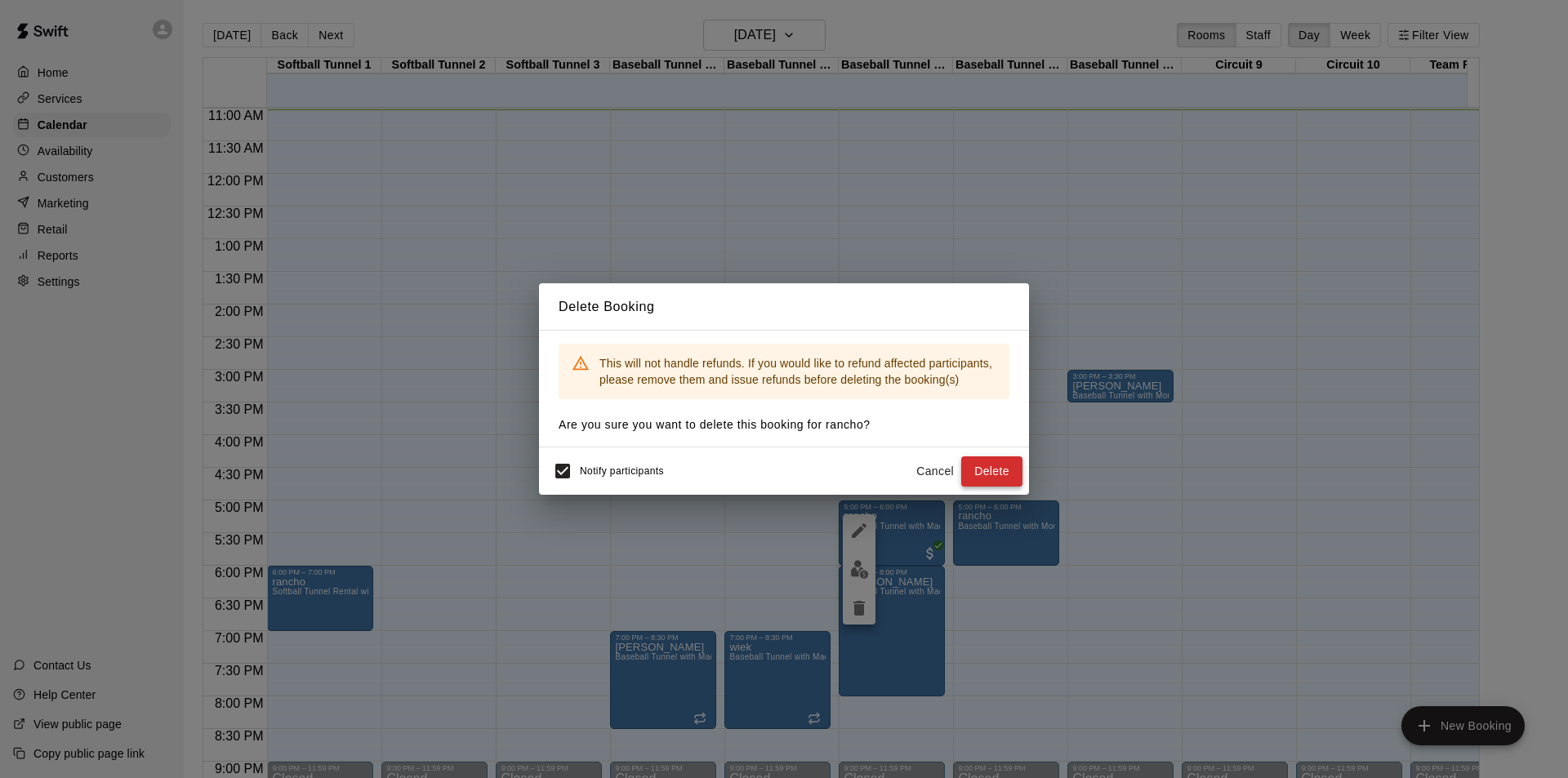
click at [974, 472] on button "Delete" at bounding box center [992, 472] width 62 height 30
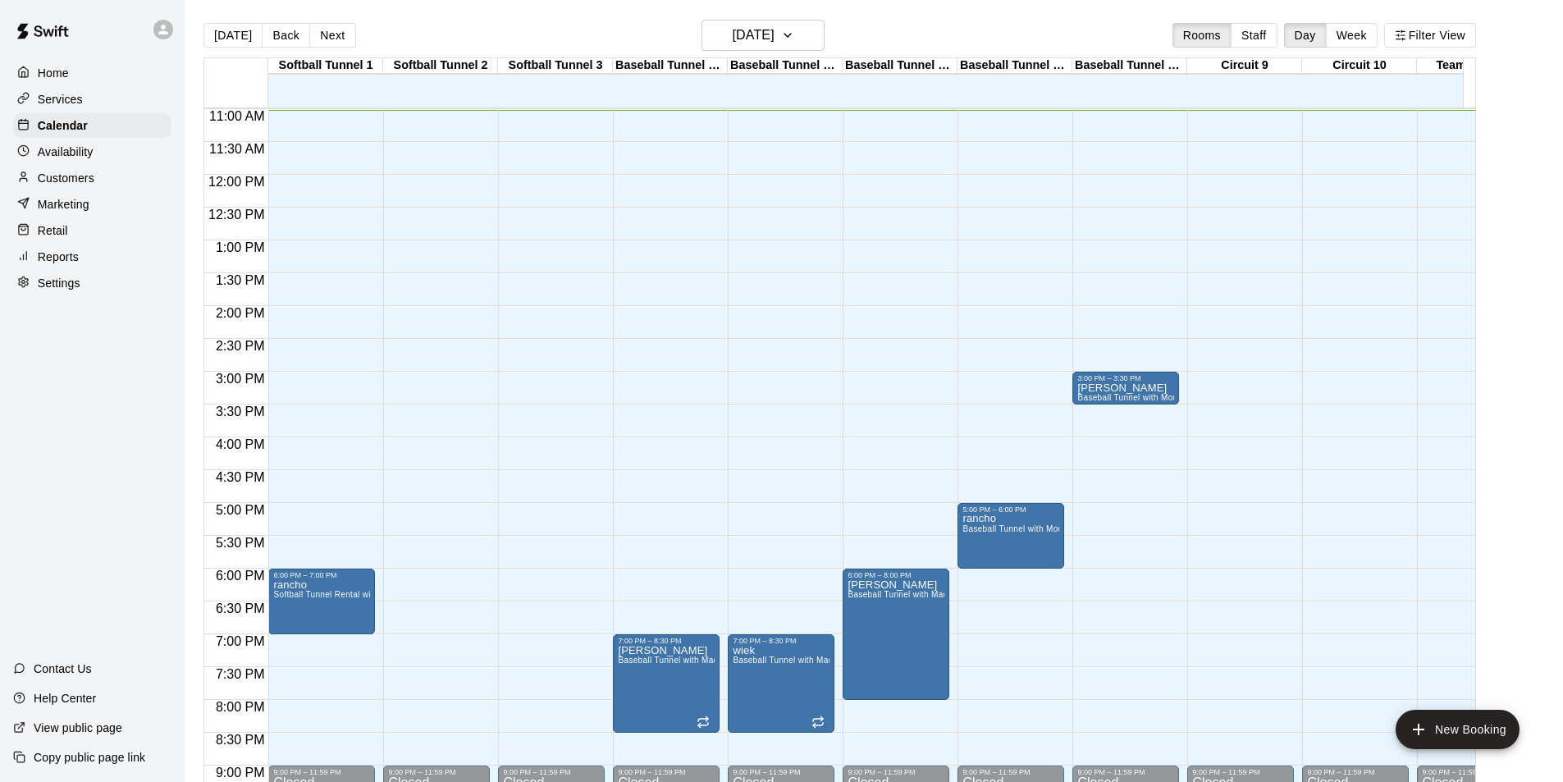
click at [901, 510] on div "12:00 AM – 10:00 AM Closed 6:00 PM – 8:00 PM [PERSON_NAME] Baseball Tunnel with…" at bounding box center [896, 175] width 107 height 1576
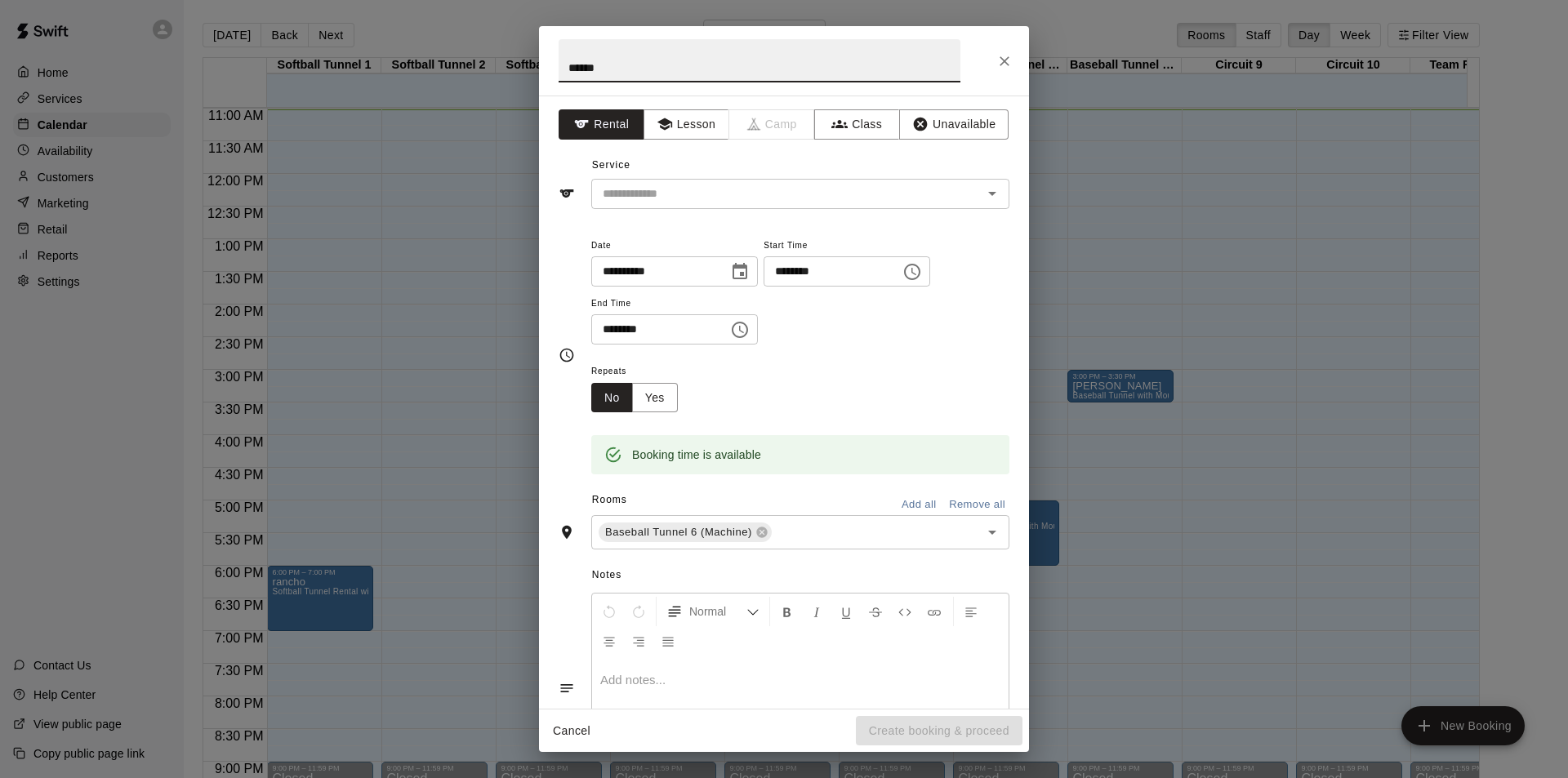
type input "******"
type input "********"
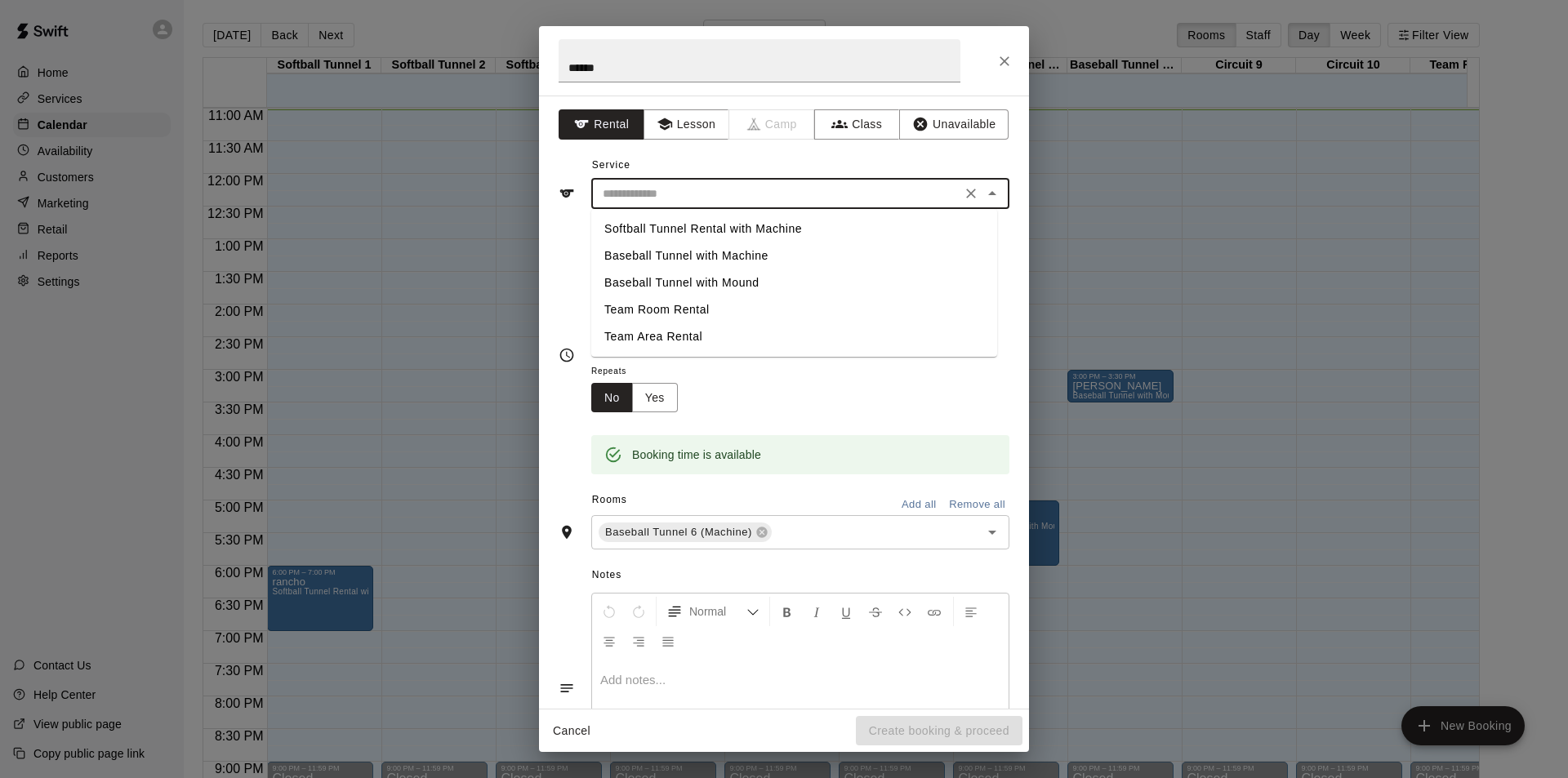
click at [842, 200] on input "text" at bounding box center [776, 194] width 360 height 21
click at [686, 254] on li "Baseball Tunnel with Machine" at bounding box center [794, 256] width 406 height 27
type input "**********"
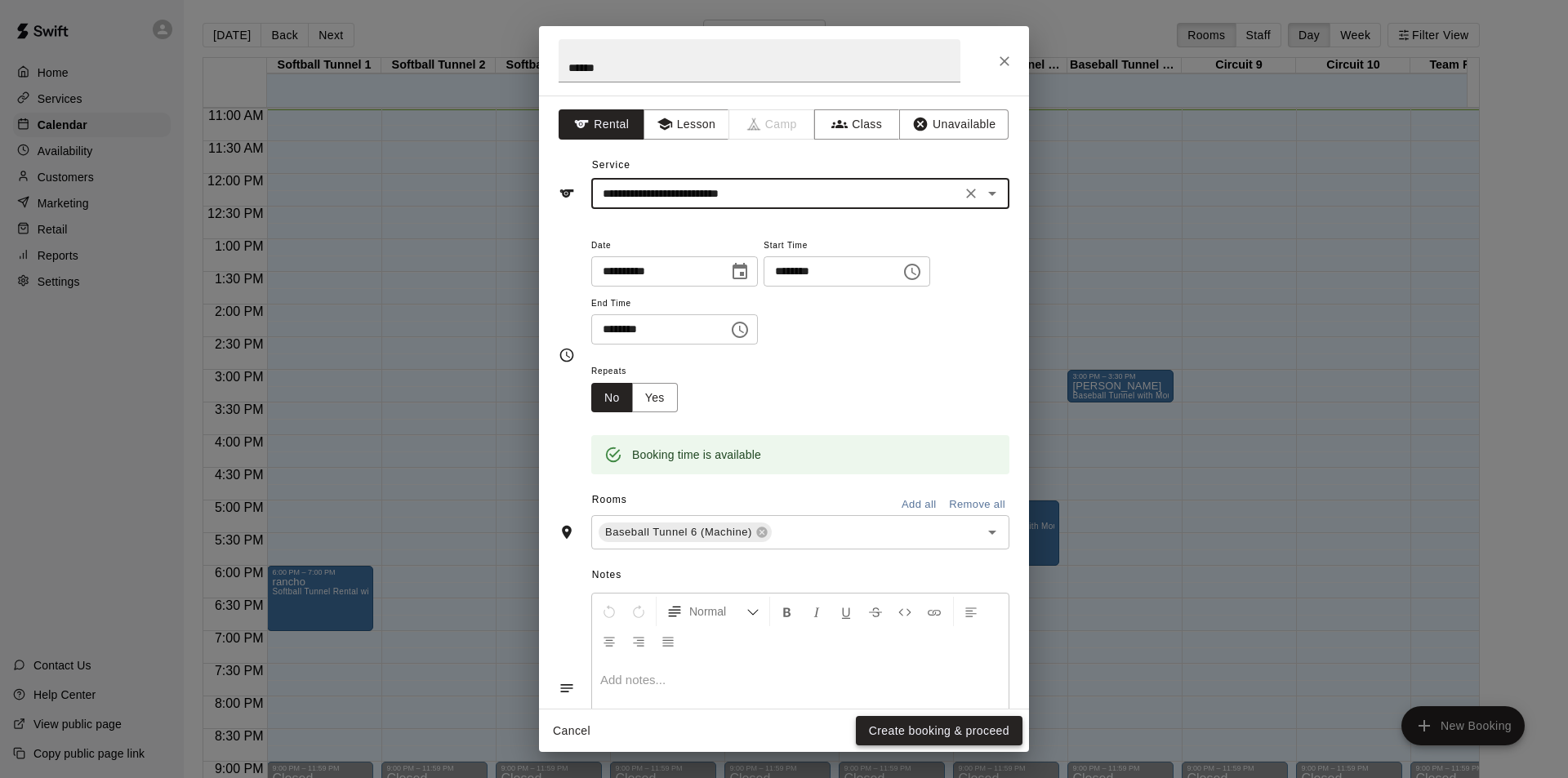
click at [963, 727] on button "Create booking & proceed" at bounding box center [938, 731] width 166 height 30
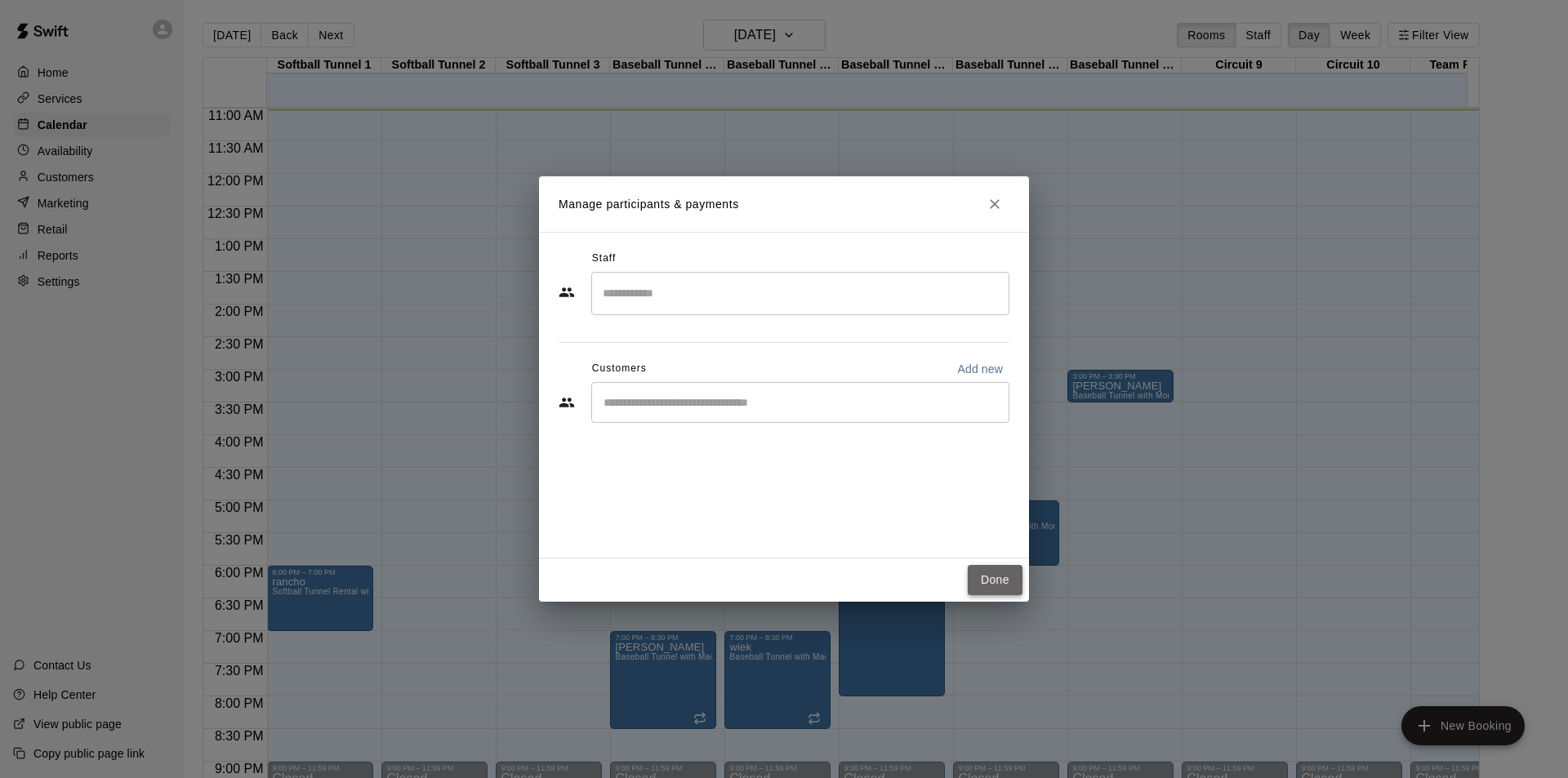
click at [1004, 576] on button "Done" at bounding box center [994, 580] width 55 height 30
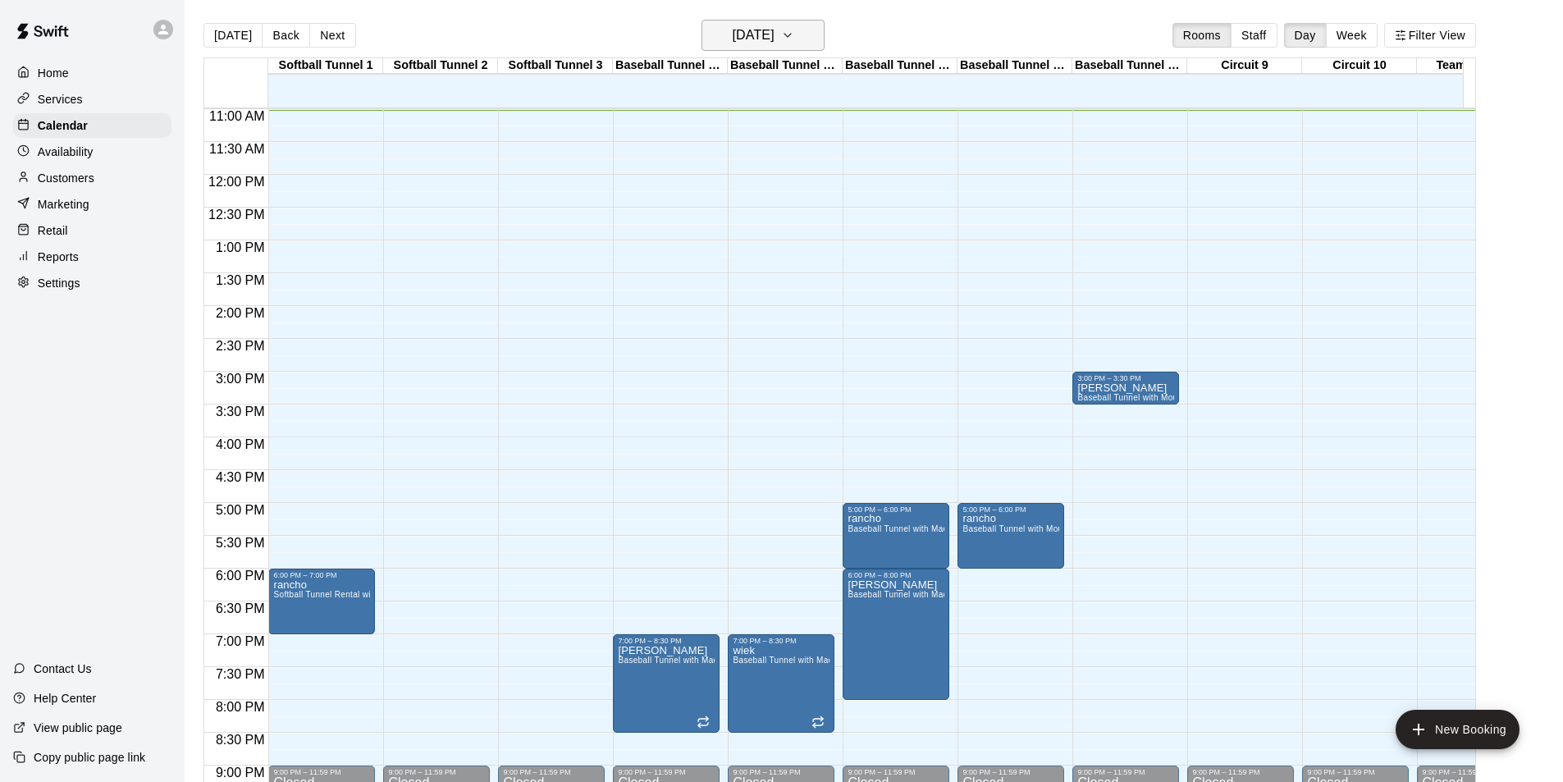
click at [767, 44] on h6 "[DATE]" at bounding box center [754, 35] width 42 height 23
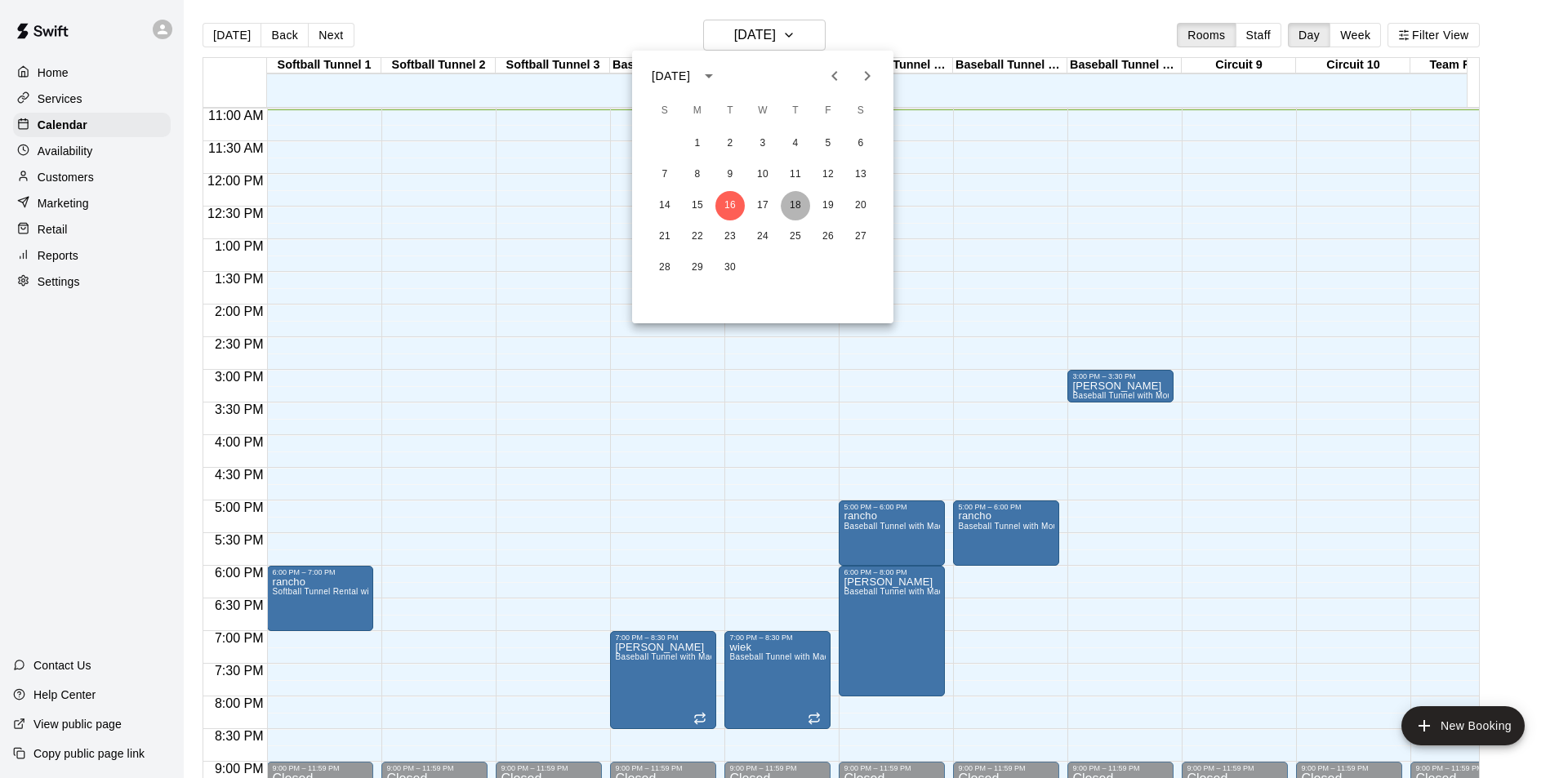
click at [804, 203] on button "18" at bounding box center [796, 206] width 30 height 30
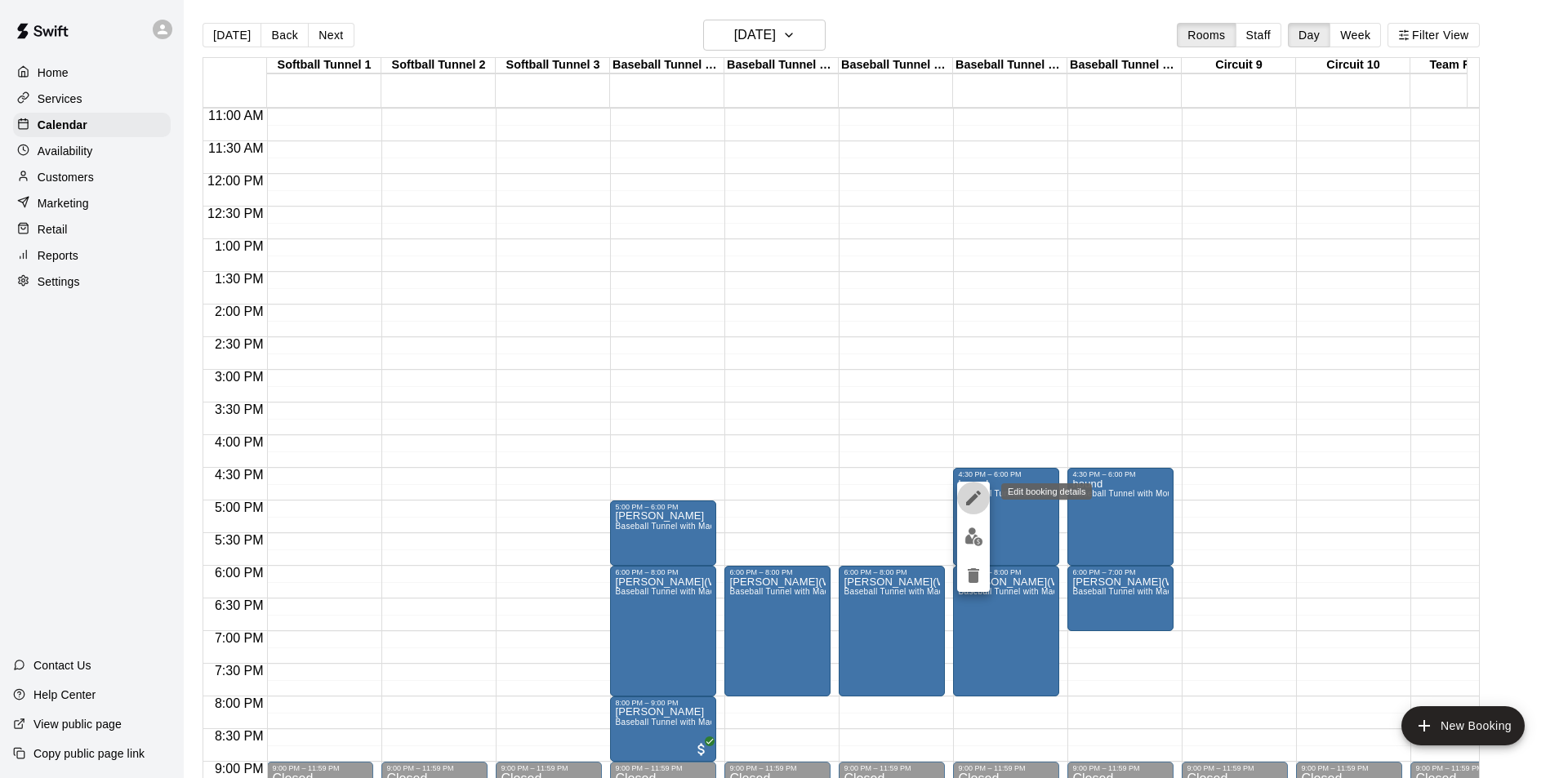
click at [967, 502] on icon "edit" at bounding box center [973, 497] width 15 height 15
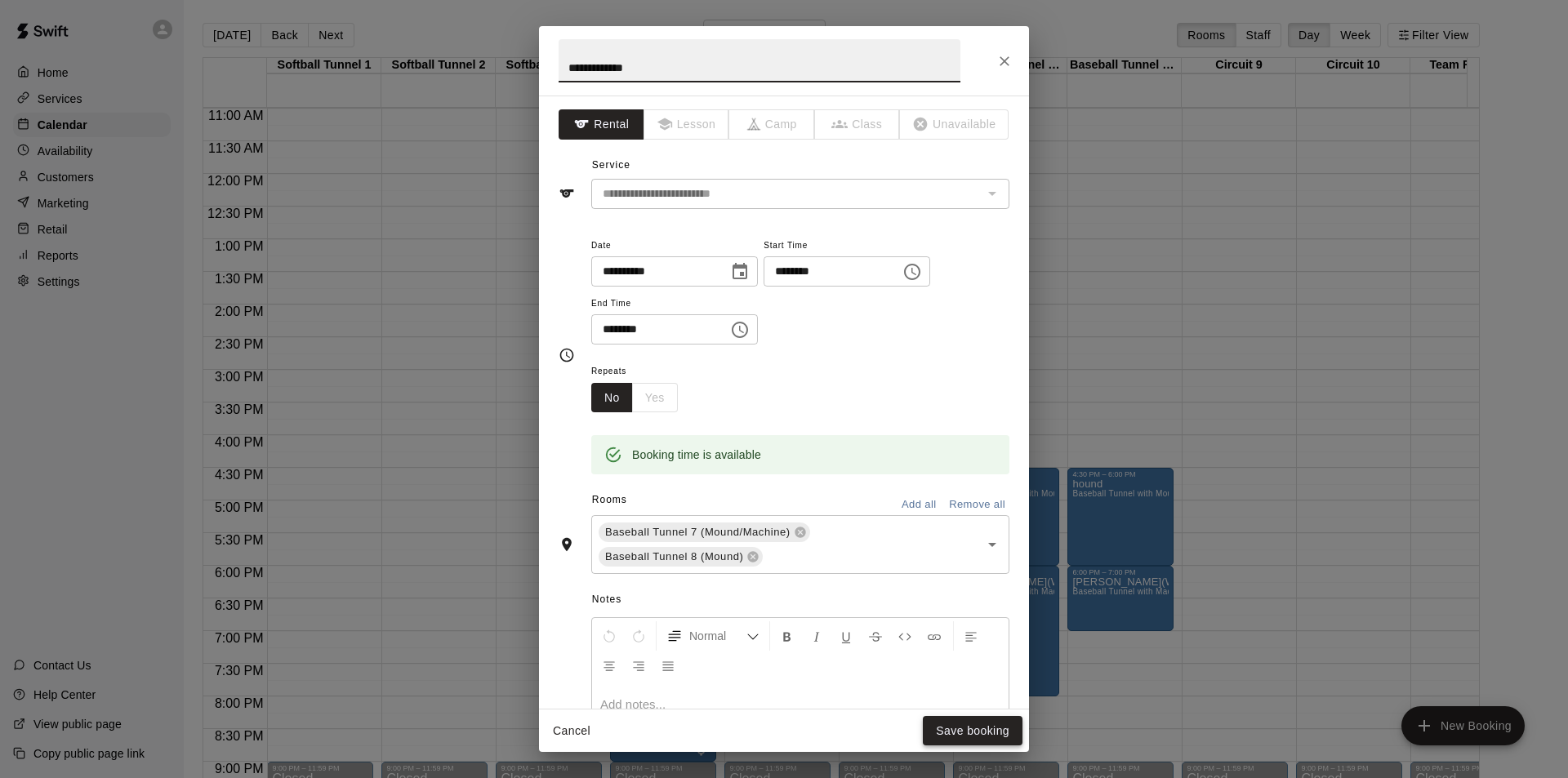
type input "**********"
click at [971, 732] on button "Save booking" at bounding box center [972, 731] width 99 height 30
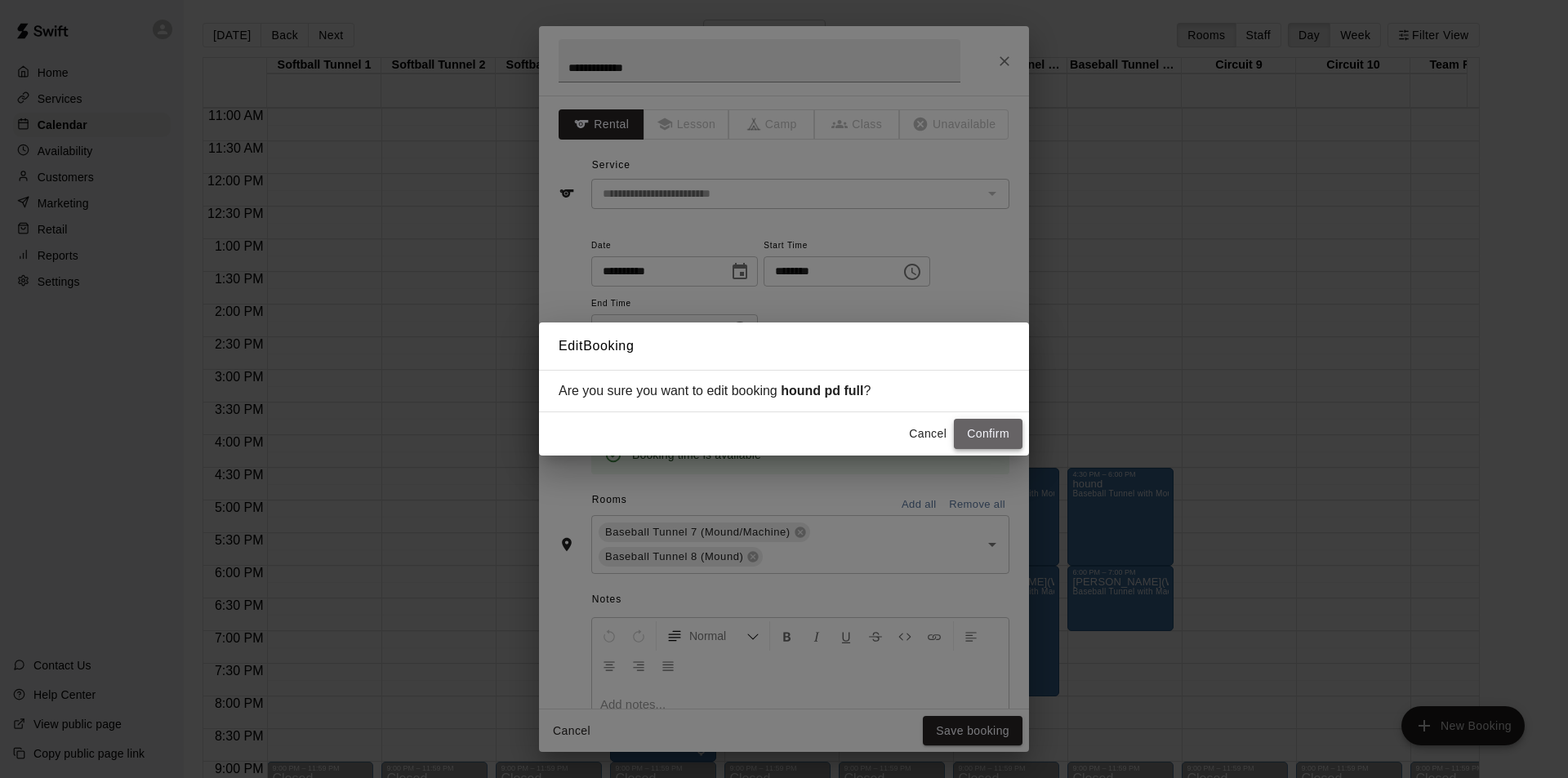
click at [999, 435] on button "Confirm" at bounding box center [988, 434] width 69 height 30
